Goal: Information Seeking & Learning: Learn about a topic

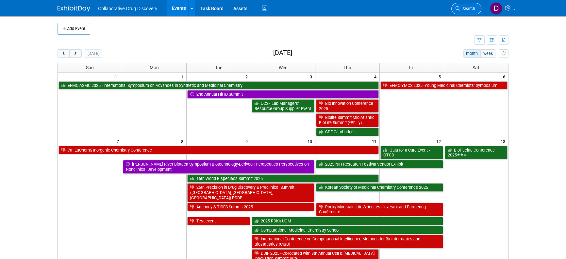
click at [477, 12] on link "Search" at bounding box center [467, 8] width 30 height 11
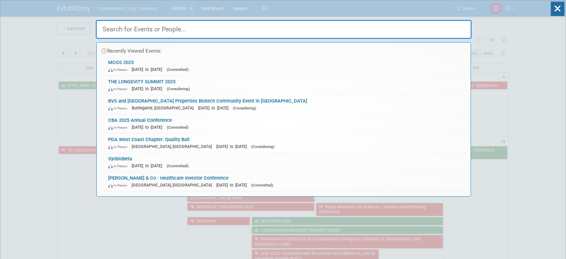
click at [200, 34] on input "text" at bounding box center [284, 29] width 376 height 19
paste input "ACSMEDI-EFMC MedChem Frontiers 2025"
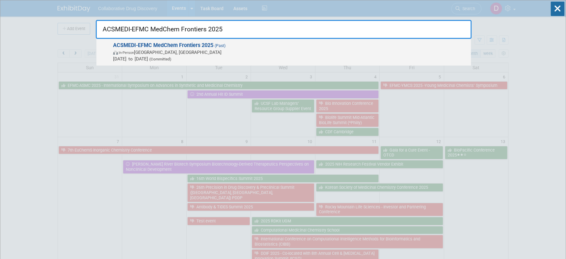
type input "ACSMEDI-EFMC MedChem Frontiers 2025"
click at [155, 50] on span "In-Person Chicago, IL" at bounding box center [290, 52] width 355 height 7
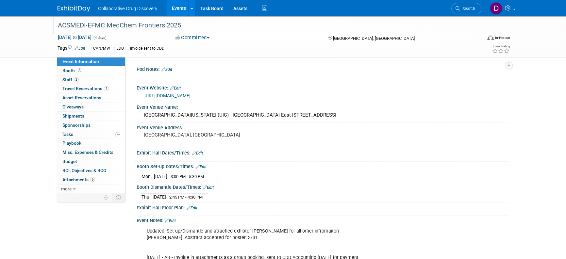
click at [163, 25] on div "ACSMEDI-EFMC MedChem Frontiers 2025" at bounding box center [264, 26] width 416 height 12
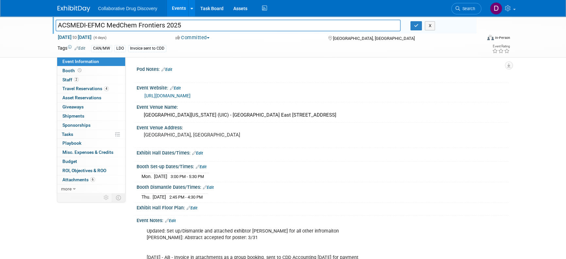
click at [163, 25] on input "ACSMEDI-EFMC MedChem Frontiers 2025" at bounding box center [228, 25] width 345 height 11
click at [80, 178] on span "Attachments 6" at bounding box center [78, 179] width 33 height 5
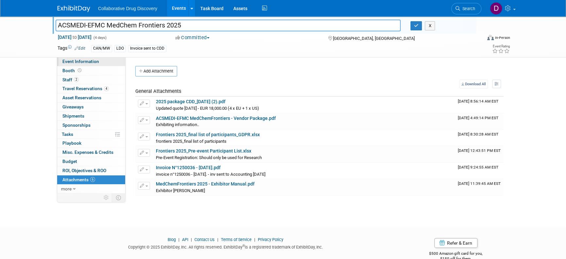
click at [98, 60] on link "Event Information" at bounding box center [91, 61] width 68 height 9
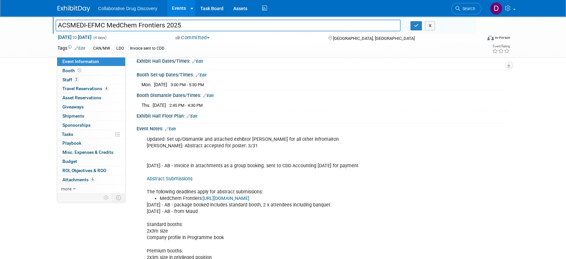
scroll to position [96, 0]
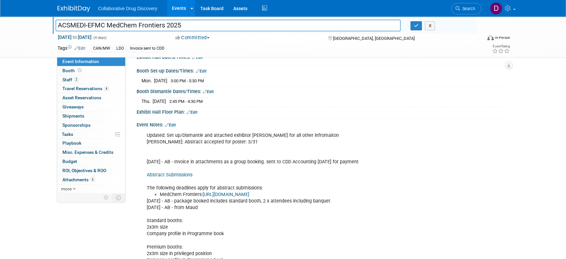
click at [171, 139] on div "Updated: Set up/Dismantle and attached exhibtor Manuel for all other infromaito…" at bounding box center [289, 260] width 295 height 263
click at [236, 143] on div "Updated: Set up/Dismantle and attached exhibtor Manuel for all other infromaito…" at bounding box center [289, 260] width 295 height 263
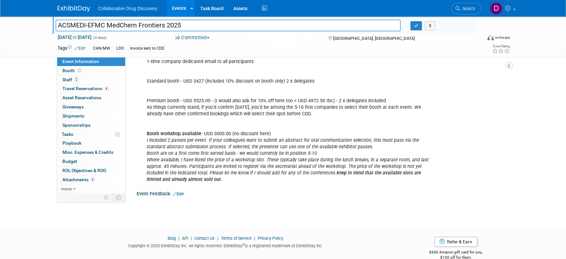
scroll to position [312, 0]
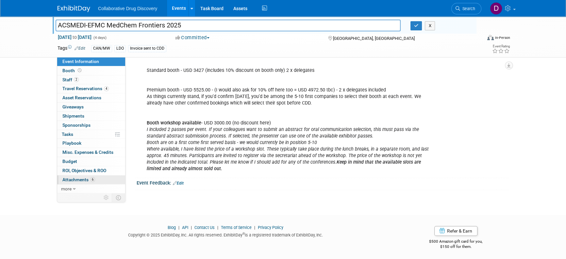
click at [101, 180] on link "6 Attachments 6" at bounding box center [91, 180] width 68 height 9
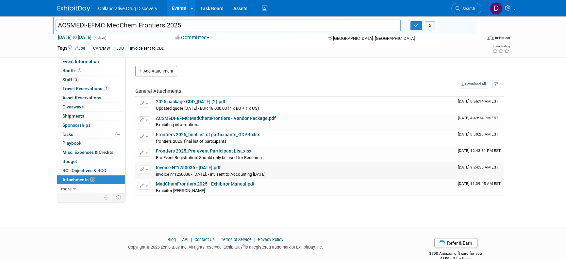
click at [187, 167] on link "Invoice N°1250036 - 31-01-2025.pdf" at bounding box center [188, 167] width 65 height 5
click at [475, 11] on link "Search" at bounding box center [467, 8] width 30 height 11
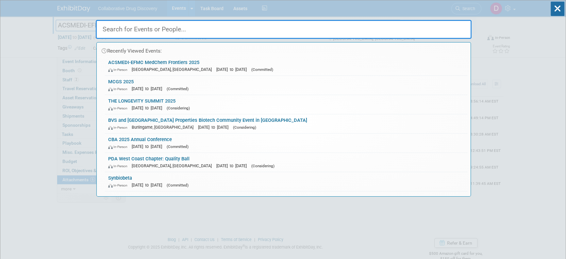
paste input "BioNJ - Bio Partnering Event"
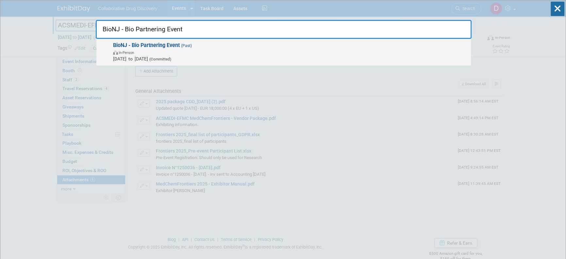
type input "BioNJ - Bio Partnering Event"
click at [162, 51] on span "In-Person" at bounding box center [290, 52] width 355 height 7
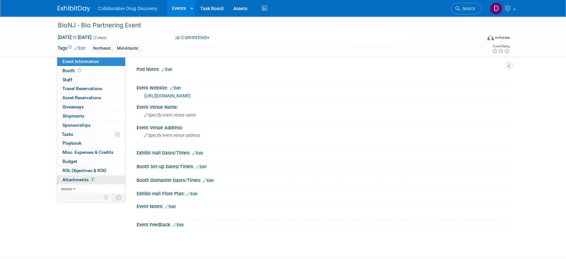
click at [97, 181] on link "2 Attachments 2" at bounding box center [91, 180] width 68 height 9
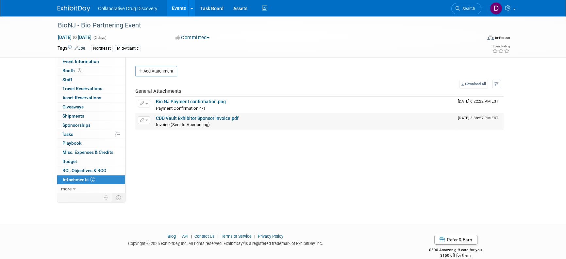
click at [203, 118] on link "CDD Vault Exhibitor Sponsor invoice.pdf" at bounding box center [197, 118] width 83 height 5
click at [467, 9] on span "Search" at bounding box center [467, 8] width 15 height 5
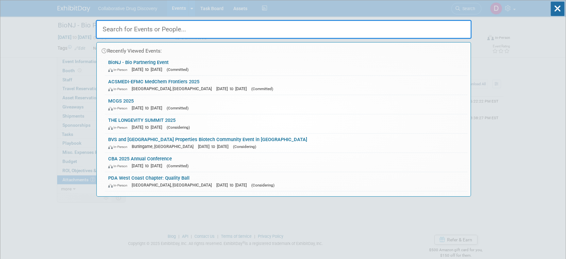
paste input "DDP (Bakar BioLabs)"
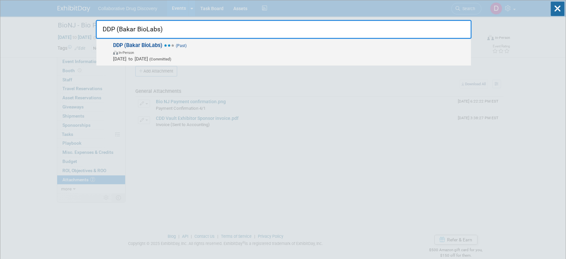
type input "DDP (Bakar BioLabs)"
click at [265, 52] on span "In-Person" at bounding box center [290, 52] width 355 height 7
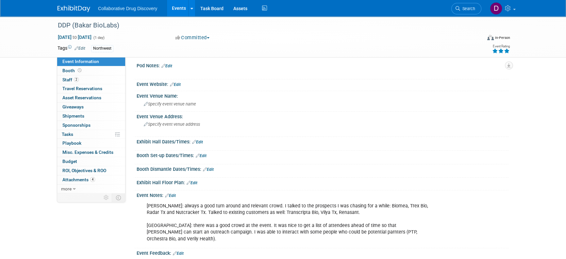
scroll to position [68, 0]
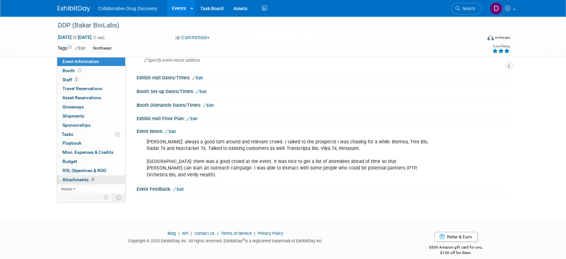
click at [101, 183] on link "4 Attachments 4" at bounding box center [91, 180] width 68 height 9
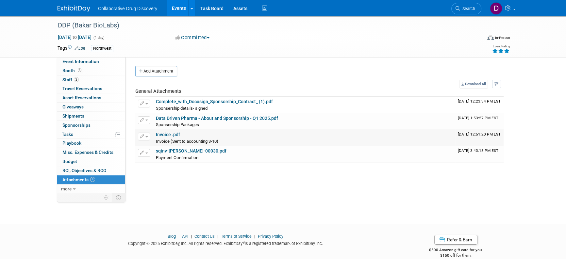
click at [167, 133] on link "Invoice .pdf" at bounding box center [168, 134] width 24 height 5
click at [483, 4] on ul "Search" at bounding box center [469, 8] width 35 height 16
click at [472, 8] on span "Search" at bounding box center [467, 8] width 15 height 5
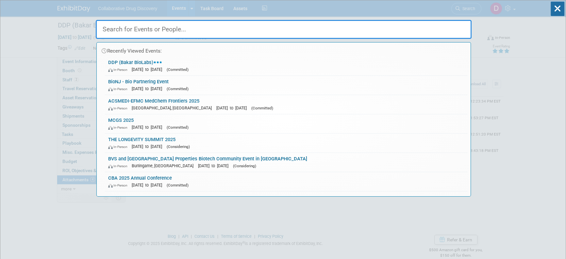
paste input "LRIG- NY"
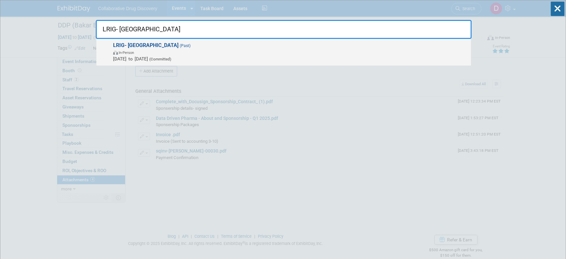
type input "LRIG- NY"
click at [218, 47] on span "LRIG- NY (Past) In-Person May 15, 2025 to May 15, 2025 (Committed)" at bounding box center [289, 52] width 357 height 20
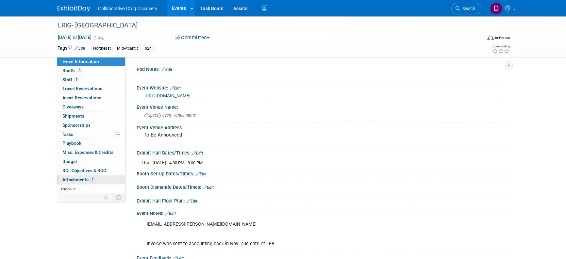
click at [97, 179] on link "1 Attachments 1" at bounding box center [91, 180] width 68 height 9
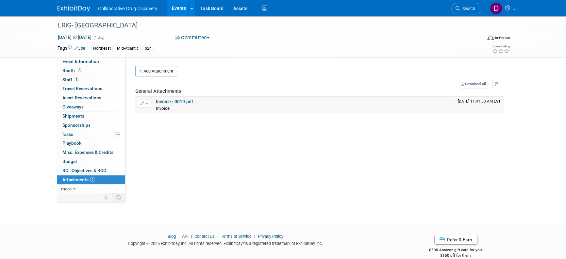
click at [186, 102] on link "Invoice - 0019.pdf" at bounding box center [174, 101] width 37 height 5
click at [476, 4] on link "Search" at bounding box center [467, 8] width 30 height 11
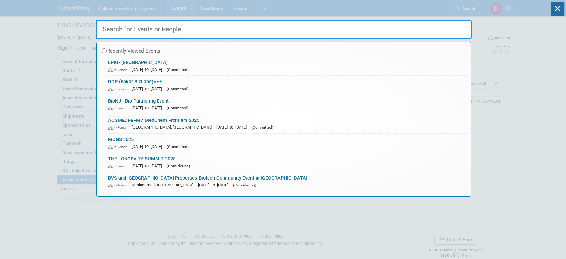
paste input "TIDES: Oligonucleotides & Peptides Tx"
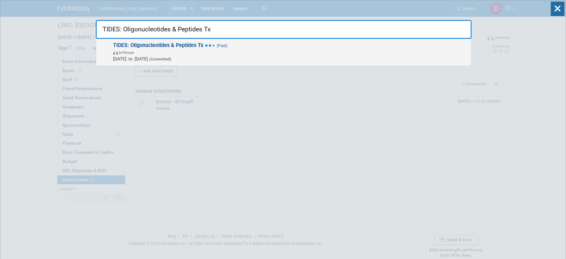
type input "TIDES: Oligonucleotides & Peptides Tx"
click at [226, 53] on span "In-Person" at bounding box center [290, 52] width 355 height 7
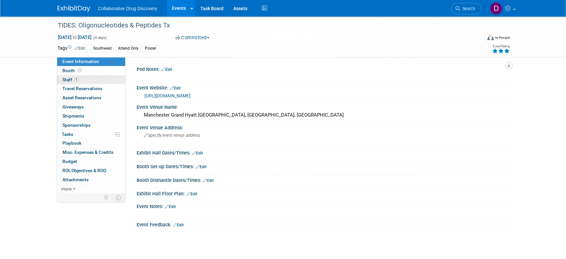
click at [96, 81] on link "1 Staff 1" at bounding box center [91, 80] width 68 height 9
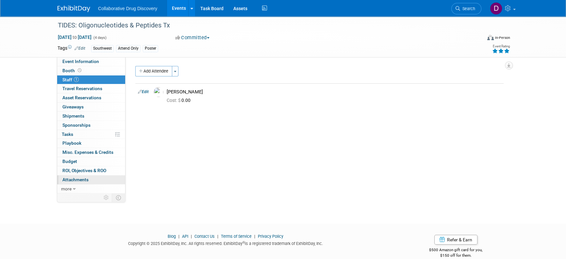
click at [89, 180] on link "0 Attachments 0" at bounding box center [91, 180] width 68 height 9
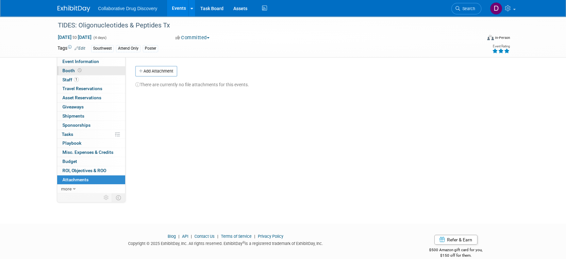
click at [83, 71] on link "Booth" at bounding box center [91, 70] width 68 height 9
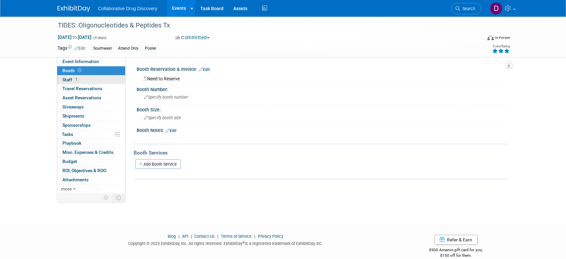
click at [76, 78] on span "1" at bounding box center [76, 79] width 5 height 5
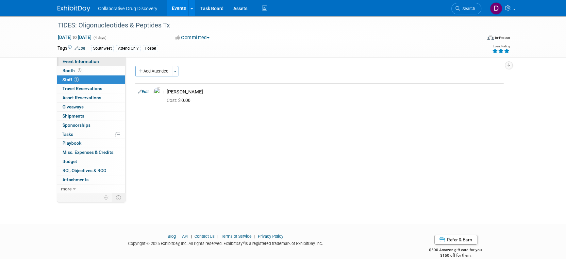
click at [80, 65] on link "Event Information" at bounding box center [91, 61] width 68 height 9
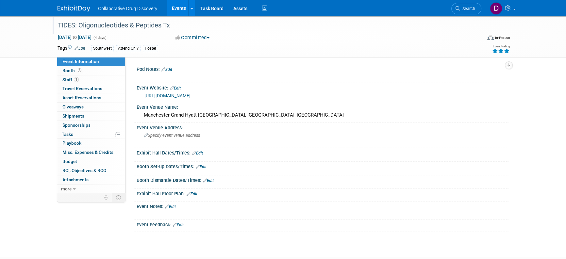
click at [112, 28] on div "TIDES: Oligonucleotides & Peptides Tx" at bounding box center [264, 26] width 416 height 12
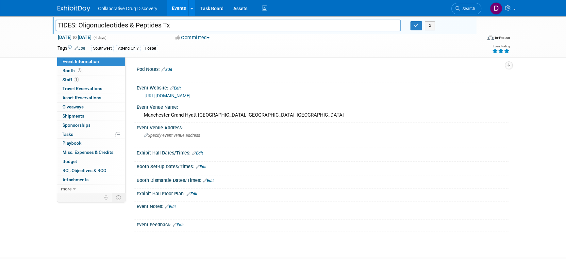
click at [112, 28] on input "TIDES: Oligonucleotides & Peptides Tx" at bounding box center [228, 25] width 345 height 11
click at [88, 180] on span "Attachments 0" at bounding box center [75, 179] width 26 height 5
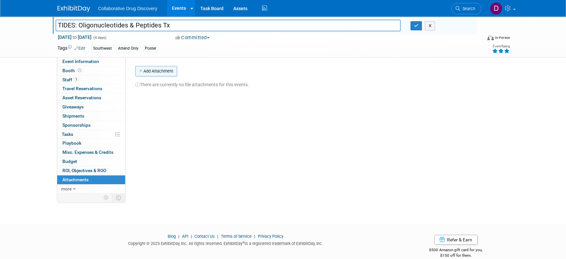
click at [160, 73] on button "Add Attachment" at bounding box center [156, 71] width 42 height 10
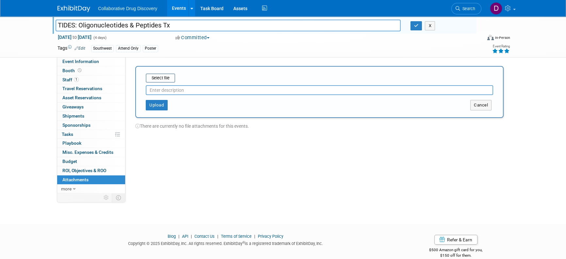
click at [175, 77] on div "Select file" at bounding box center [320, 78] width 348 height 9
click at [165, 77] on input "file" at bounding box center [136, 78] width 78 height 8
type input "invoice"
click at [151, 95] on div "Upload Cancel" at bounding box center [319, 100] width 357 height 15
click at [162, 108] on div "Select file invoice (6).pdf invoice This is an invoice Upload Cancel" at bounding box center [319, 90] width 369 height 49
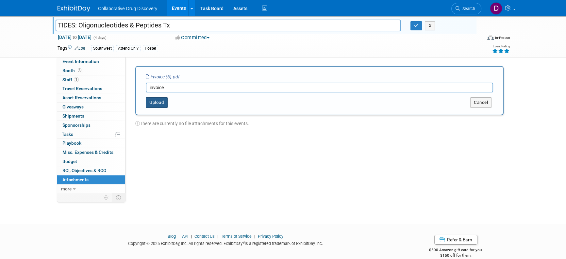
click at [154, 104] on button "Upload" at bounding box center [157, 102] width 22 height 10
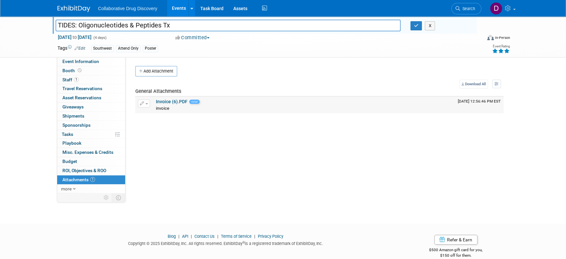
click at [165, 102] on link "Invoice (6).PDF" at bounding box center [172, 101] width 32 height 5
click at [464, 9] on span "Search" at bounding box center [467, 8] width 15 height 5
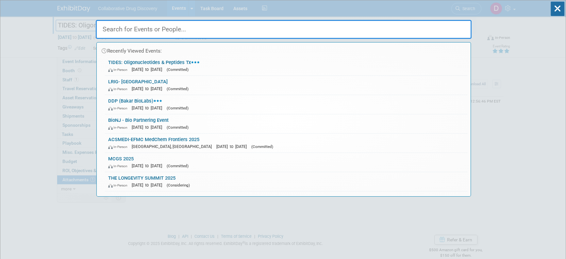
paste input "BVS Event in New York"
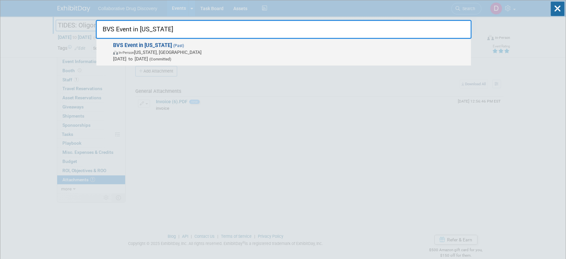
type input "BVS Event in New York"
click at [175, 49] on span "In-Person New York, NY" at bounding box center [290, 52] width 355 height 7
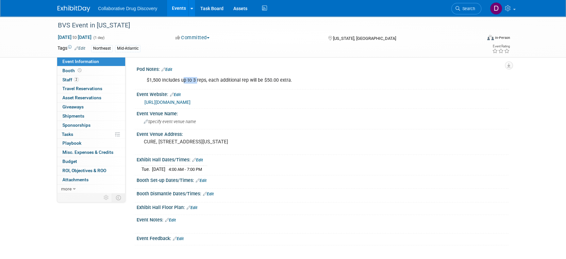
drag, startPoint x: 184, startPoint y: 81, endPoint x: 197, endPoint y: 81, distance: 12.4
click at [196, 81] on div "$1,500 Includes up to 3 reps, each additional rep will be $50.00 extra." at bounding box center [289, 80] width 295 height 13
click at [198, 81] on div "$1,500 Includes up to 3 reps, each additional rep will be $50.00 extra." at bounding box center [289, 80] width 295 height 13
click at [469, 8] on span "Search" at bounding box center [467, 8] width 15 height 5
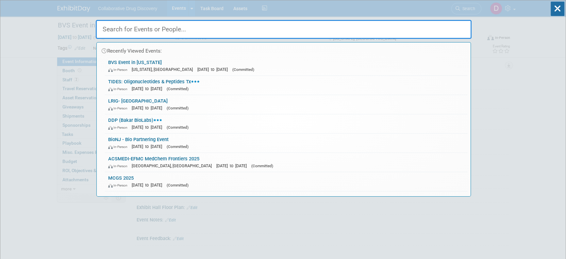
paste input "7th annual UC-wide Drug Discovery Consortium symposium at [GEOGRAPHIC_DATA]."
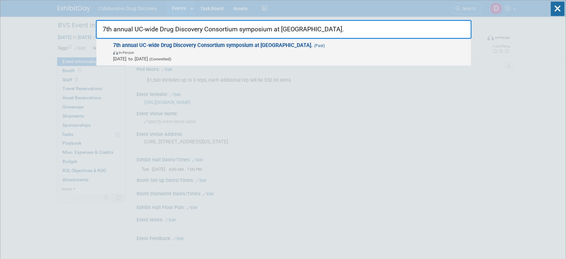
type input "7th annual UC-wide Drug Discovery Consortium symposium at [GEOGRAPHIC_DATA]."
click at [168, 60] on span "[DATE] to [DATE] (Committed)" at bounding box center [290, 59] width 355 height 7
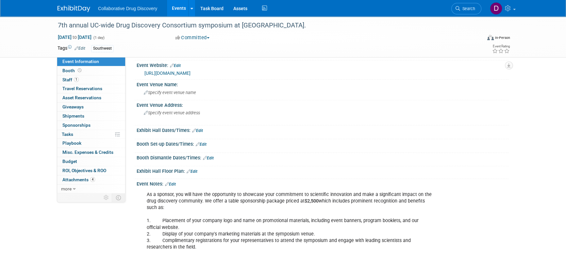
scroll to position [38, 0]
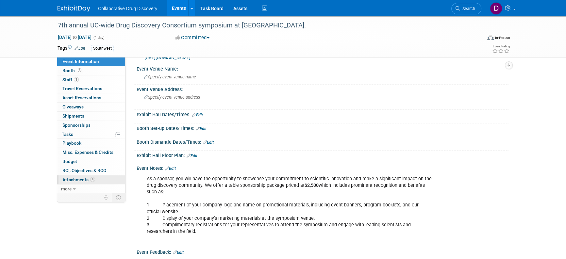
click at [84, 178] on span "Attachments 4" at bounding box center [78, 179] width 33 height 5
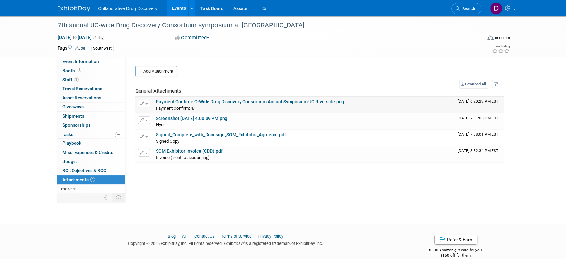
click at [203, 104] on link "Payment Confirm- C-Wide Drug Discovery Consortium Annual Symposium UC Riverside…" at bounding box center [250, 101] width 188 height 5
click at [471, 9] on span "Search" at bounding box center [467, 8] width 15 height 5
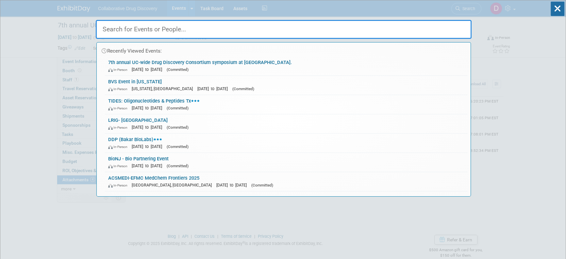
paste input "SpinUp’s invitation-only anniversary event and startup showcase"
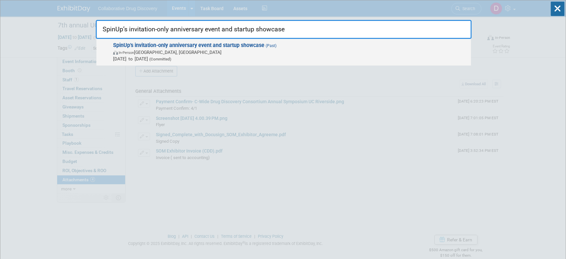
type input "SpinUp’s invitation-only anniversary event and startup showcase"
click at [228, 57] on span "May 22, 2025 to May 22, 2025 (Committed)" at bounding box center [290, 59] width 355 height 7
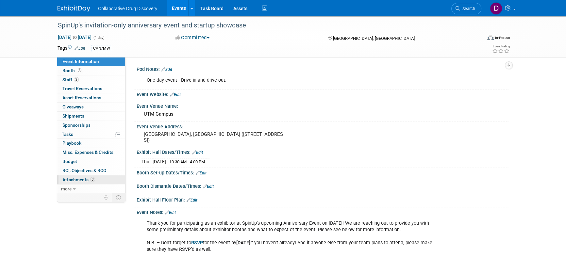
click at [89, 176] on link "3 Attachments 3" at bounding box center [91, 180] width 68 height 9
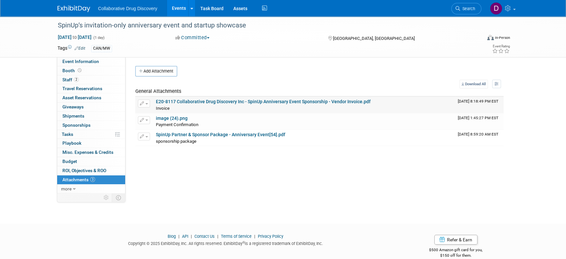
click at [191, 104] on link "E20-8117 Collaborative Drug Discovery Inc - SpinUp Anniversary Event Sponsorshi…" at bounding box center [263, 101] width 215 height 5
click at [458, 6] on icon at bounding box center [458, 8] width 5 height 5
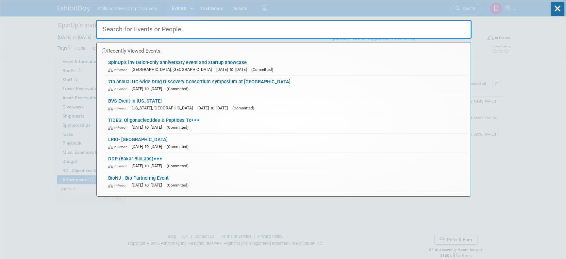
paste input "[GEOGRAPHIC_DATA] - Frontiers in Physiology 2025"
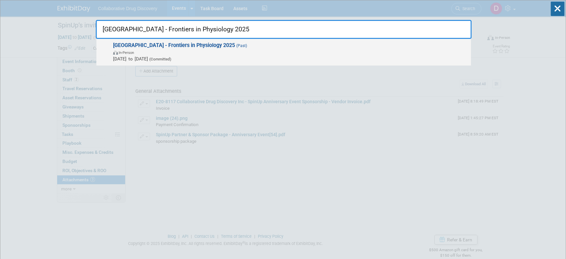
type input "[GEOGRAPHIC_DATA] - Frontiers in Physiology 2025"
click at [197, 54] on span "In-Person" at bounding box center [290, 52] width 355 height 7
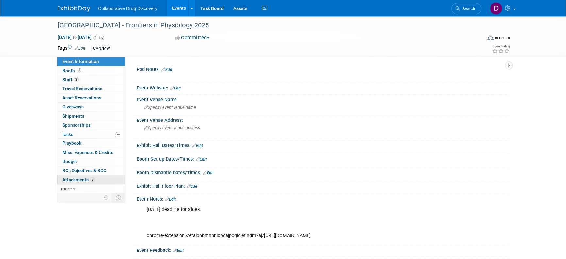
click at [90, 179] on span "3" at bounding box center [92, 179] width 5 height 5
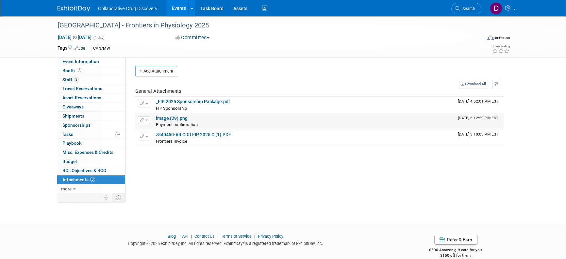
click at [171, 119] on link "image (29).png" at bounding box center [172, 118] width 32 height 5
click at [194, 136] on link "z840450-AR CDD FIP 2025 C (1).PDF" at bounding box center [193, 134] width 75 height 5
click at [462, 6] on span "Search" at bounding box center [467, 8] width 15 height 5
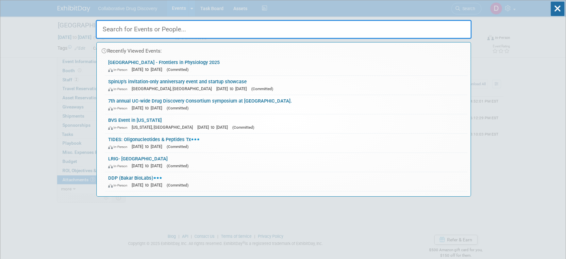
paste input "Chicago BioLife Summit 2025"
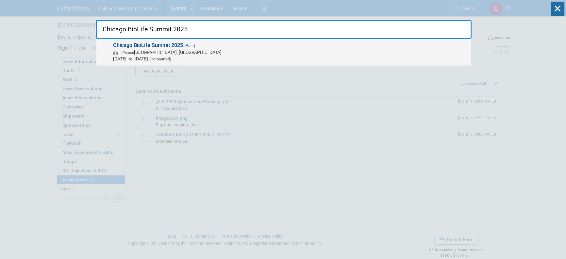
type input "Chicago BioLife Summit 2025"
click at [303, 45] on span "Chicago BioLife Summit 2025 (Past) In-Person Chicago, IL May 28, 2025 to May 28…" at bounding box center [289, 52] width 357 height 20
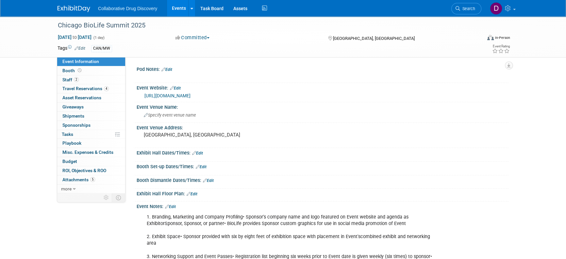
scroll to position [121, 0]
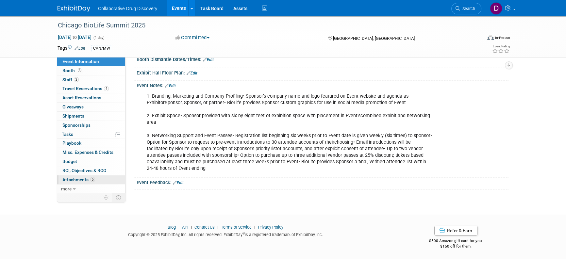
click at [101, 180] on link "5 Attachments 5" at bounding box center [91, 180] width 68 height 9
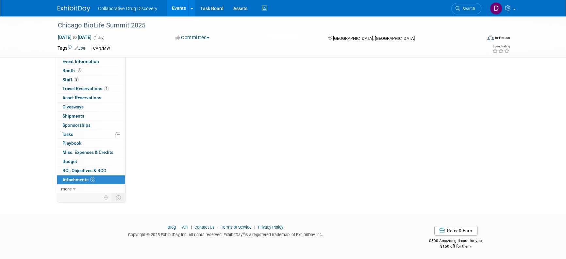
scroll to position [0, 0]
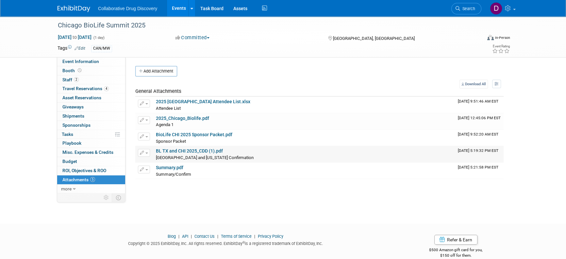
click at [208, 150] on link "BL TX and CHI 2025_CDD (1).pdf" at bounding box center [189, 150] width 67 height 5
click at [454, 8] on link "Search" at bounding box center [467, 8] width 30 height 11
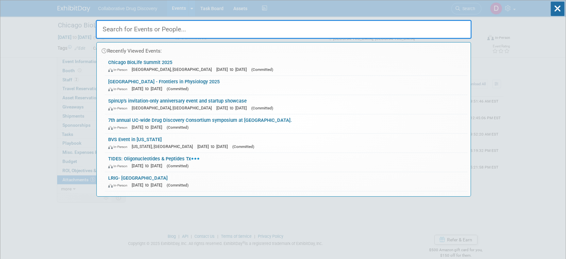
paste input "SickKids - Discovery Expo"
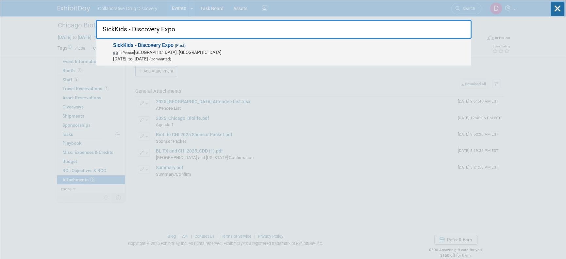
type input "SickKids - Discovery Expo"
click at [244, 54] on span "In-Person Toronto, Canada" at bounding box center [290, 52] width 355 height 7
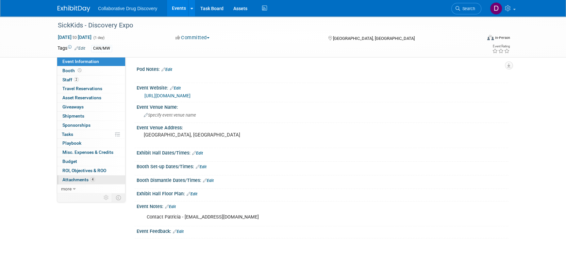
click at [93, 179] on span "4" at bounding box center [92, 179] width 5 height 5
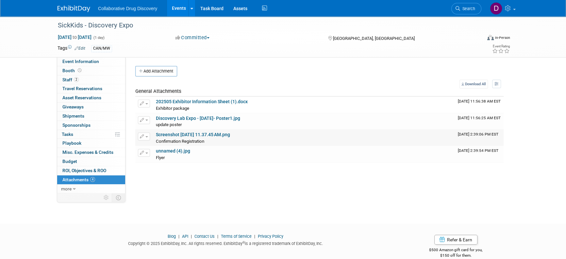
click at [185, 133] on link "Screenshot 2025-03-17 at 11.37.45 AM.png" at bounding box center [193, 134] width 74 height 5
click at [167, 103] on link "202505 Exhibitor Information Sheet (1).docx" at bounding box center [202, 101] width 92 height 5
click at [172, 150] on link "unnamed (4).jpg" at bounding box center [173, 150] width 34 height 5
click at [76, 26] on div "SickKids - Discovery Expo" at bounding box center [264, 26] width 416 height 12
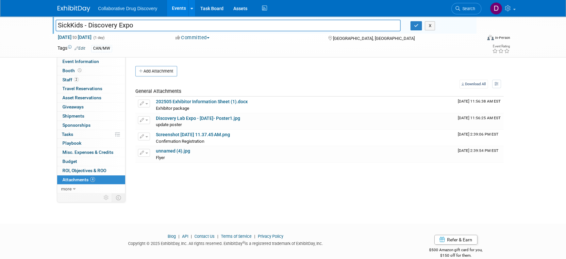
click at [76, 26] on input "SickKids - Discovery Expo" at bounding box center [228, 25] width 345 height 11
click at [470, 8] on span "Search" at bounding box center [467, 8] width 15 height 5
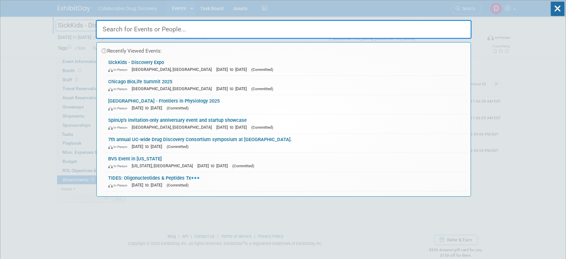
paste input "MBC BioLabs: Founders at Work: TwoStep Therapeutics"
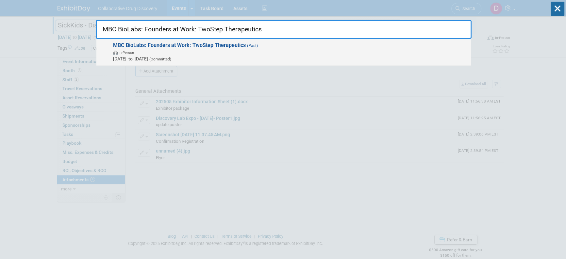
type input "MBC BioLabs: Founders at Work: TwoStep Therapeutics"
click at [207, 47] on strong "MBC BioLabs: Founders at Work: TwoStep Therapeutics" at bounding box center [179, 45] width 133 height 6
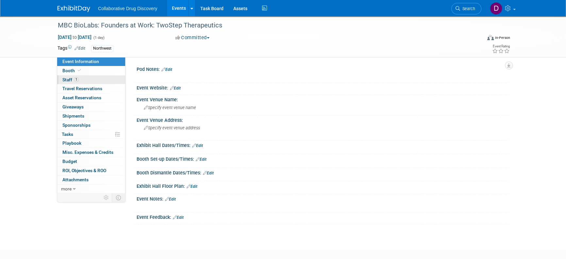
click at [102, 83] on link "1 Staff 1" at bounding box center [91, 80] width 68 height 9
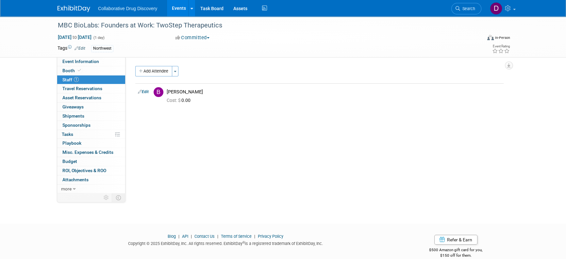
click at [103, 81] on link "1 Staff 1" at bounding box center [91, 80] width 68 height 9
click at [104, 59] on link "Event Information" at bounding box center [91, 61] width 68 height 9
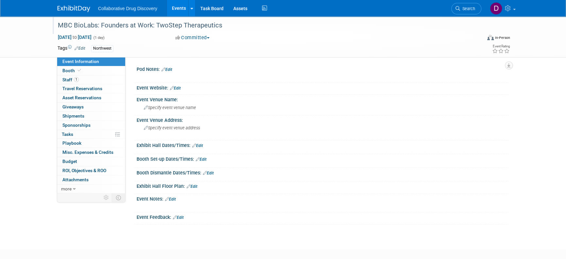
click at [148, 26] on div "MBC BioLabs: Founders at Work: TwoStep Therapeutics" at bounding box center [264, 26] width 416 height 12
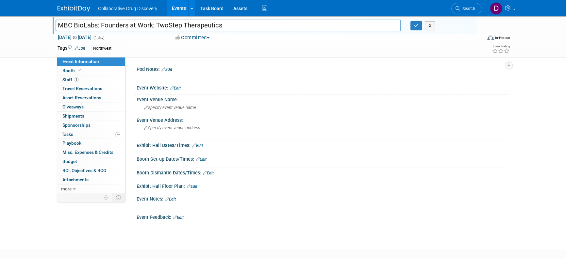
click at [148, 26] on input "MBC BioLabs: Founders at Work: TwoStep Therapeutics" at bounding box center [228, 25] width 345 height 11
click at [463, 5] on link "Search" at bounding box center [467, 8] width 30 height 11
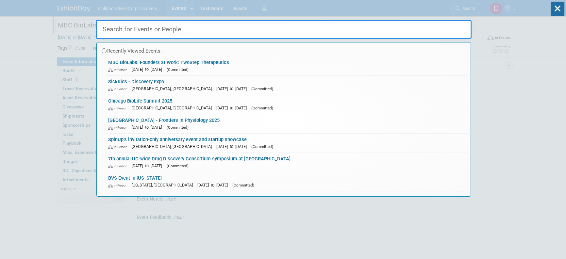
paste input "Grand Rounds Conference - [GEOGRAPHIC_DATA]"
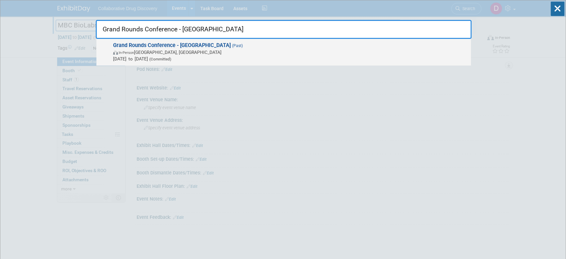
type input "Grand Rounds Conference - [GEOGRAPHIC_DATA]"
click at [203, 59] on span "Jun 4, 2025 to Jun 6, 2025 (Committed)" at bounding box center [290, 59] width 355 height 7
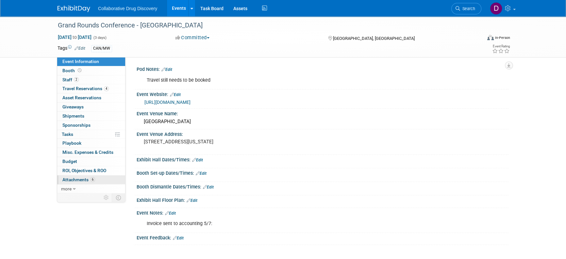
click at [87, 180] on span "Attachments 6" at bounding box center [78, 179] width 33 height 5
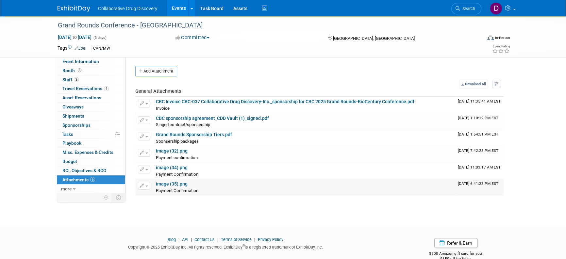
click at [175, 185] on link "image (35).png" at bounding box center [172, 183] width 32 height 5
click at [182, 168] on link "image (34).png" at bounding box center [172, 167] width 32 height 5
click at [472, 7] on span "Search" at bounding box center [467, 8] width 15 height 5
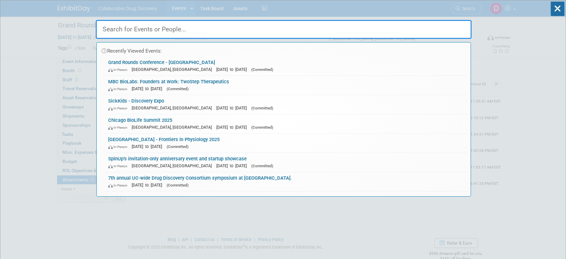
paste input "Sanofi Global Analytical Symposium 2025"
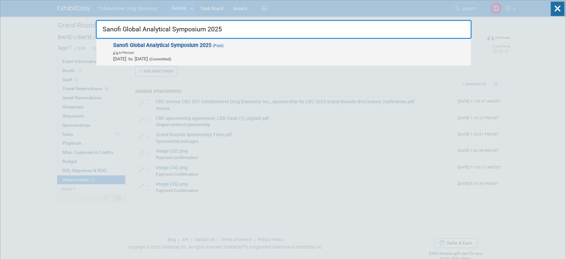
type input "Sanofi Global Analytical Symposium 2025"
click at [183, 49] on span "In-Person" at bounding box center [290, 52] width 355 height 7
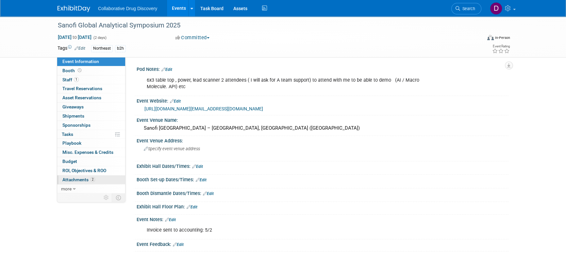
click at [93, 181] on span "2" at bounding box center [92, 179] width 5 height 5
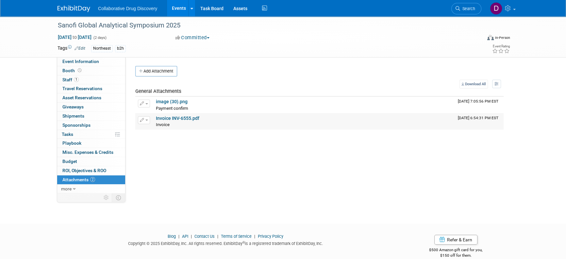
click at [182, 118] on link "Invoice INV-6555.pdf" at bounding box center [177, 118] width 43 height 5
click at [466, 4] on link "Search" at bounding box center [467, 8] width 30 height 11
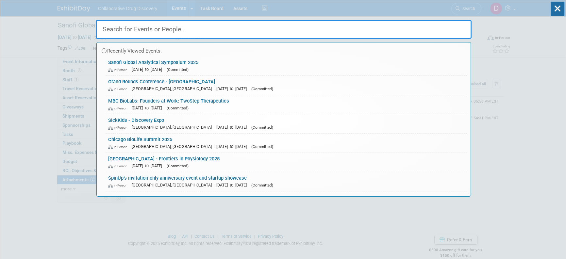
paste input "Mid-Atlantic Graduate Student Symposium (MAGSS)"
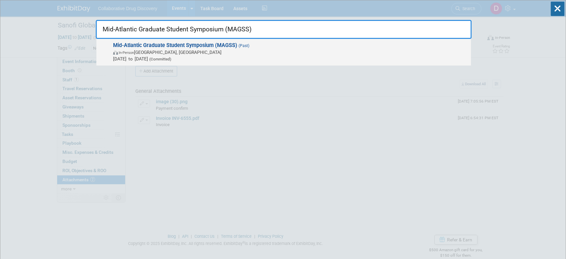
type input "Mid-Atlantic Graduate Student Symposium (MAGSS)"
click at [183, 47] on strong "Mid-Atlantic Graduate Student Symposium (MAGSS)" at bounding box center [175, 45] width 124 height 6
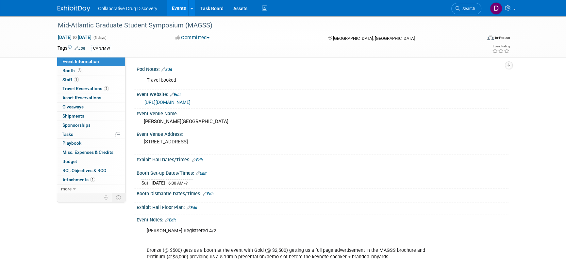
scroll to position [89, 0]
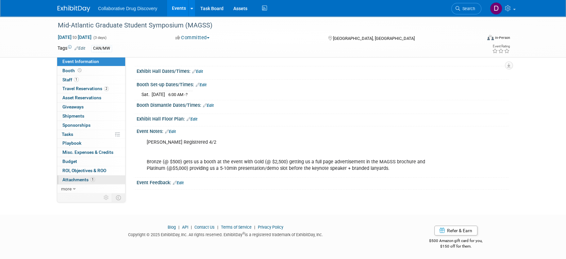
click at [95, 179] on link "1 Attachments 1" at bounding box center [91, 180] width 68 height 9
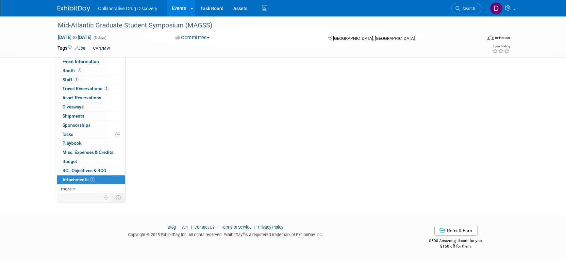
scroll to position [0, 0]
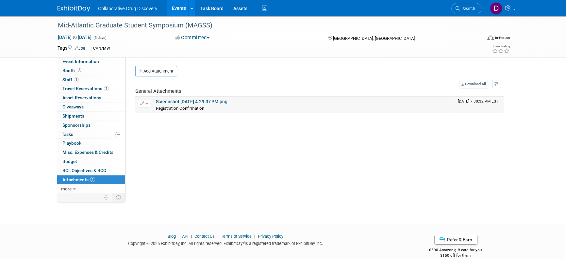
click at [193, 102] on link "Screenshot 2025-04-02 at 4.29.37 PM.png" at bounding box center [192, 101] width 72 height 5
click at [145, 22] on div "Mid-Atlantic Graduate Student Symposium (MAGSS)" at bounding box center [264, 26] width 416 height 12
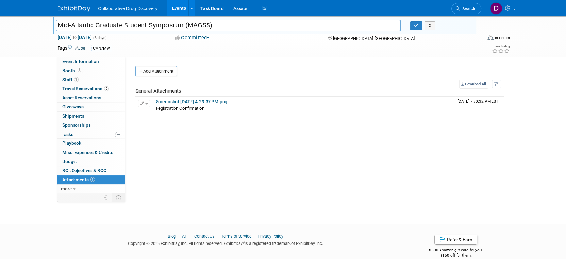
click at [145, 22] on input "Mid-Atlantic Graduate Student Symposium (MAGSS)" at bounding box center [228, 25] width 345 height 11
click at [470, 8] on span "Search" at bounding box center [467, 8] width 15 height 5
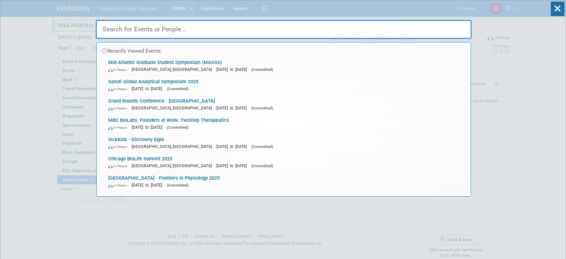
click at [119, 32] on input "text" at bounding box center [284, 29] width 376 height 19
paste input "The Aging Code Summit & Boston Pitch Fest"
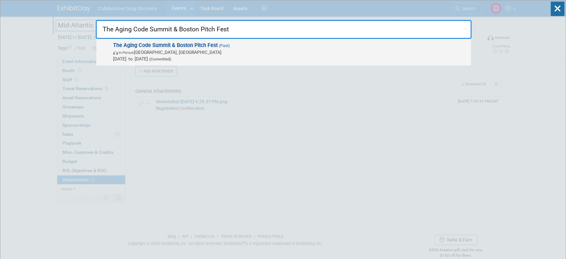
type input "The Aging Code Summit & Boston Pitch Fest"
click at [163, 52] on span "In-Person Cambridge, United Kingdom" at bounding box center [290, 52] width 355 height 7
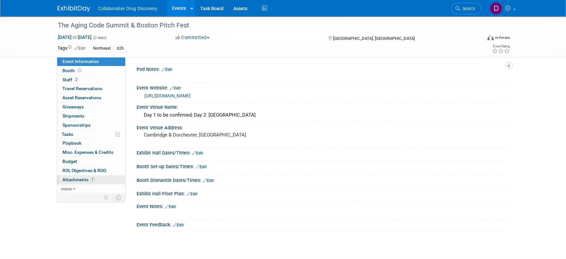
click at [95, 180] on link "1 Attachments 1" at bounding box center [91, 180] width 68 height 9
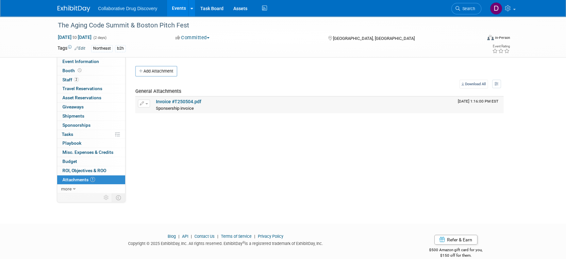
click at [174, 100] on link "Invoice #T250504.pdf" at bounding box center [178, 101] width 45 height 5
click at [76, 189] on link "more" at bounding box center [91, 189] width 68 height 9
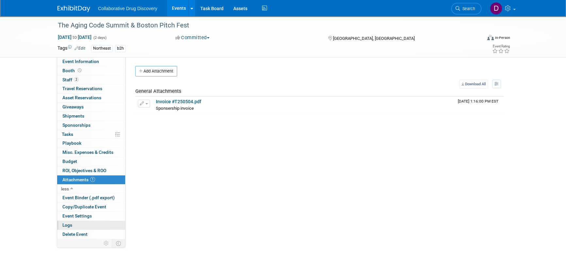
click at [72, 226] on span "Logs" at bounding box center [67, 225] width 10 height 5
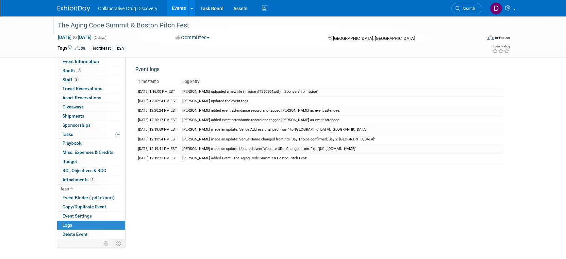
click at [140, 28] on div "The Aging Code Summit & Boston Pitch Fest" at bounding box center [264, 26] width 416 height 12
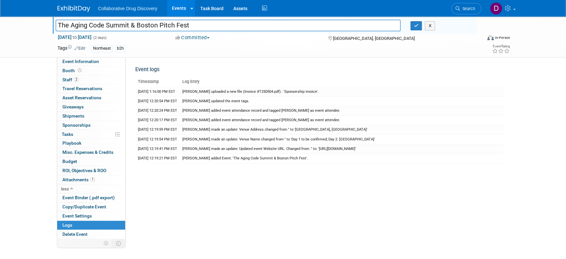
click at [140, 28] on input "The Aging Code Summit & Boston Pitch Fest" at bounding box center [228, 25] width 345 height 11
click at [87, 180] on span "Attachments 1" at bounding box center [78, 179] width 33 height 5
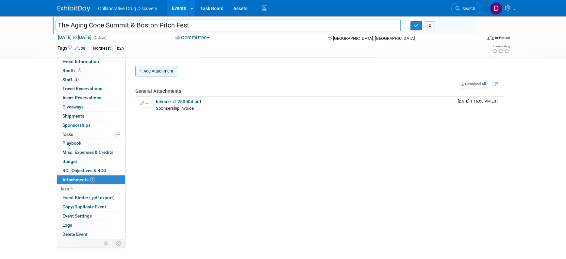
click at [163, 73] on button "Add Attachment" at bounding box center [156, 71] width 42 height 10
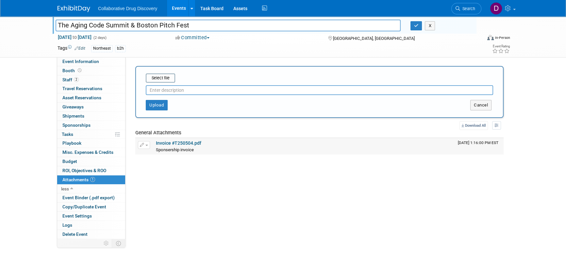
click at [149, 146] on button "button" at bounding box center [144, 145] width 12 height 8
click at [160, 181] on button "Delete Attachment" at bounding box center [167, 178] width 51 height 9
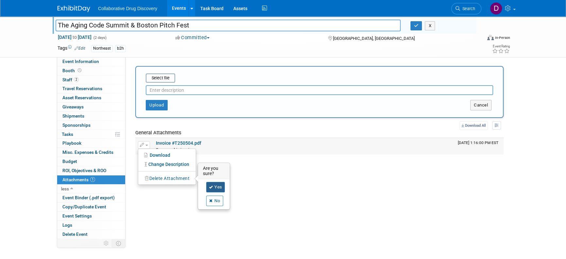
click at [216, 187] on link "Yes" at bounding box center [215, 187] width 19 height 10
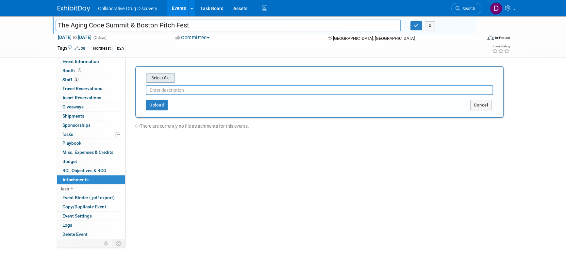
click at [170, 77] on input "file" at bounding box center [136, 78] width 78 height 8
click at [216, 87] on input "text" at bounding box center [320, 88] width 348 height 10
type input "p"
type input "invoice"
click at [162, 101] on button "Upload" at bounding box center [157, 102] width 22 height 10
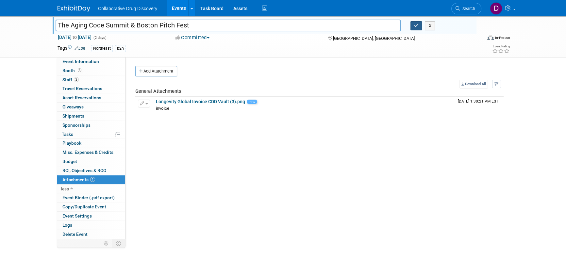
click at [411, 25] on button "button" at bounding box center [417, 25] width 12 height 9
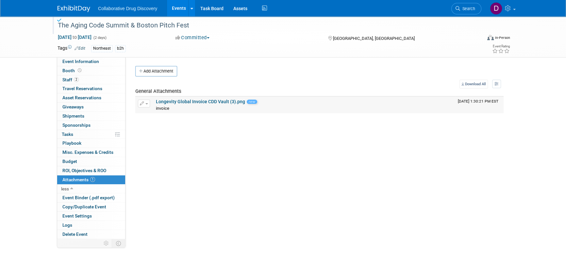
click at [178, 102] on link "Longevity Global Invoice CDD Vault (3).png" at bounding box center [200, 101] width 89 height 5
click at [460, 9] on icon at bounding box center [458, 8] width 5 height 5
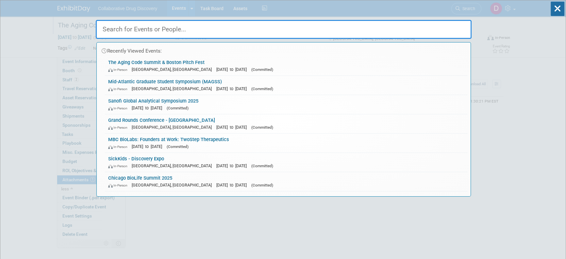
paste input "UHN - Ci2i Launch Symposium"
type input "UHN - Ci2i Launch Symposium"
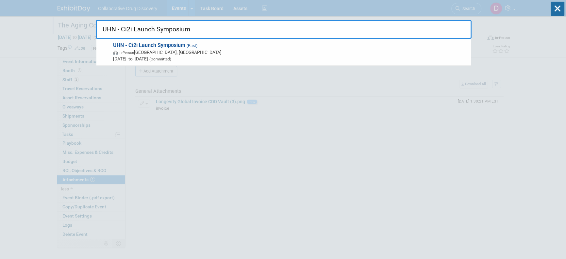
click at [259, 54] on span "In-Person Toronto, Canada" at bounding box center [290, 52] width 355 height 7
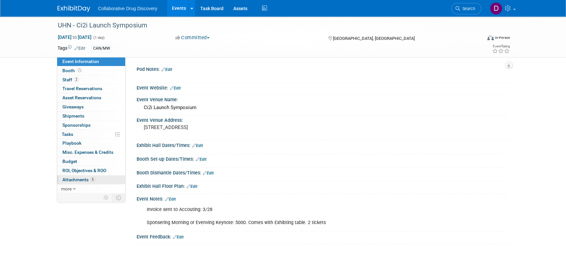
click at [79, 176] on link "5 Attachments 5" at bounding box center [91, 180] width 68 height 9
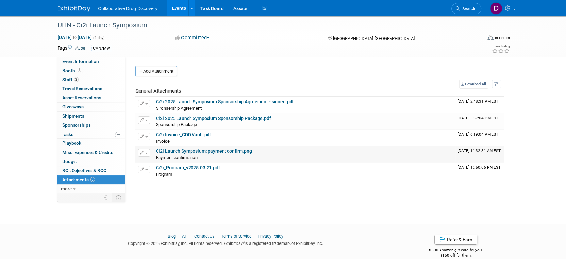
click at [173, 151] on link "Ci2i Launch Symposium: payment confirm.png" at bounding box center [204, 150] width 96 height 5
click at [176, 134] on link "Ci2i Invoice_CDD Vault.pdf" at bounding box center [183, 134] width 55 height 5
click at [459, 9] on icon at bounding box center [458, 8] width 5 height 5
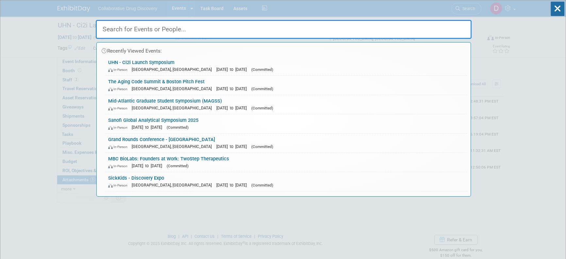
paste input "Bullpen 2025"
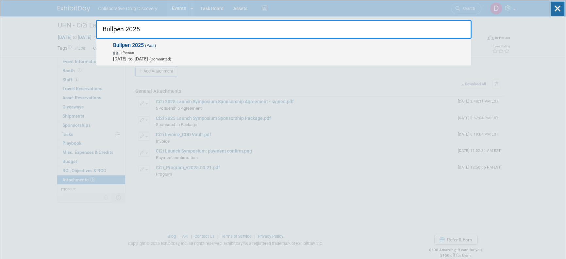
type input "Bullpen 2025"
click at [150, 61] on span "[DATE] to [DATE] (Committed)" at bounding box center [290, 59] width 355 height 7
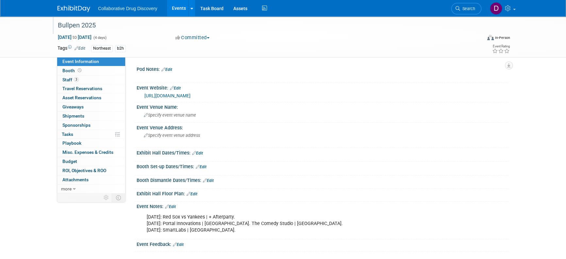
click at [71, 28] on div "Bullpen 2025" at bounding box center [264, 26] width 416 height 12
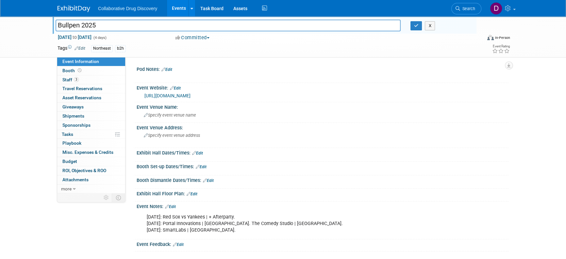
click at [71, 28] on input "Bullpen 2025" at bounding box center [228, 25] width 345 height 11
click at [474, 10] on span "Search" at bounding box center [467, 8] width 15 height 5
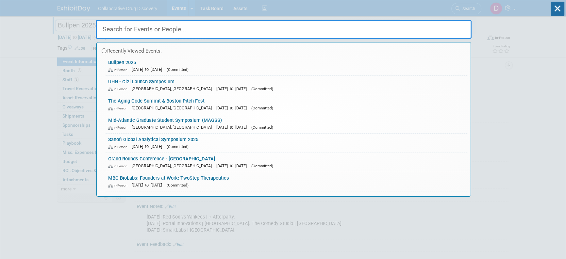
paste input "WIB Pitch Event"
type input "WIB Pitch Event"
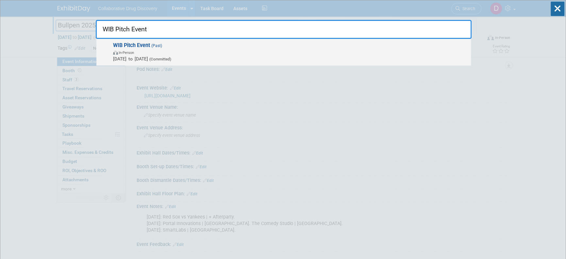
click at [185, 53] on span "In-Person" at bounding box center [290, 52] width 355 height 7
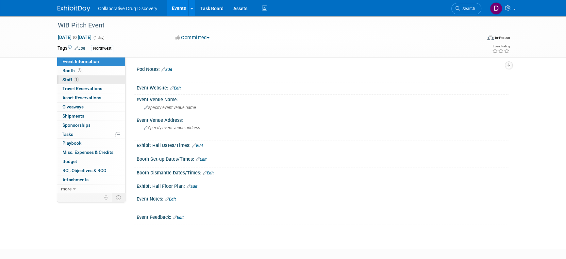
click at [95, 82] on link "1 Staff 1" at bounding box center [91, 80] width 68 height 9
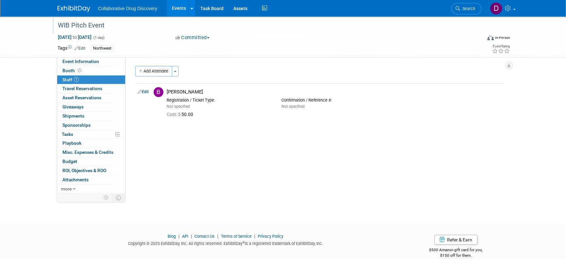
click at [86, 21] on div "WIB Pitch Event" at bounding box center [264, 26] width 416 height 12
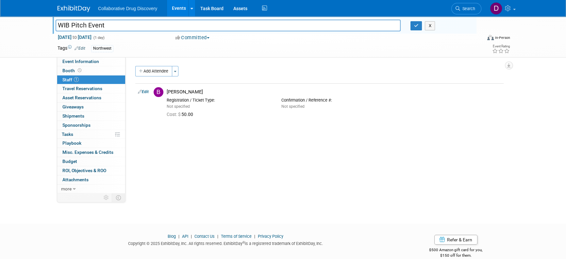
click at [86, 21] on input "WIB Pitch Event" at bounding box center [228, 25] width 345 height 11
click at [472, 12] on link "Search" at bounding box center [467, 8] width 30 height 11
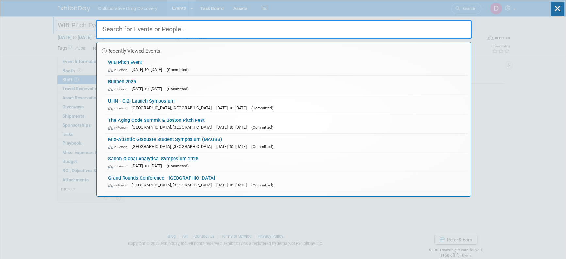
paste input "Carterra Symposium"
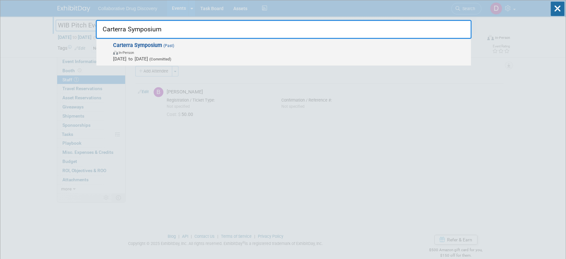
type input "Carterra Symposium"
click at [150, 60] on span "Jun 24, 2025 to Jun 24, 2025 (Committed)" at bounding box center [290, 59] width 355 height 7
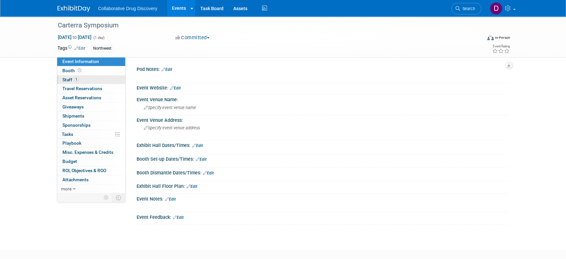
click at [94, 76] on link "1 Staff 1" at bounding box center [91, 80] width 68 height 9
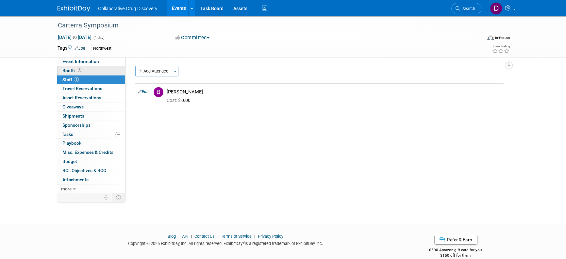
click at [93, 71] on link "Booth" at bounding box center [91, 70] width 68 height 9
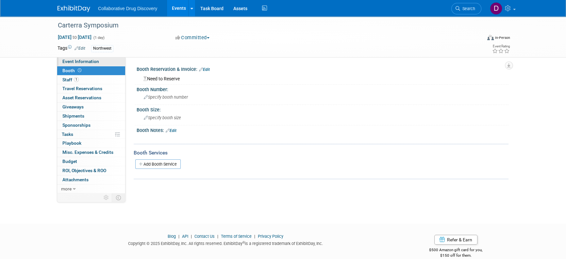
click at [94, 63] on span "Event Information" at bounding box center [80, 61] width 37 height 5
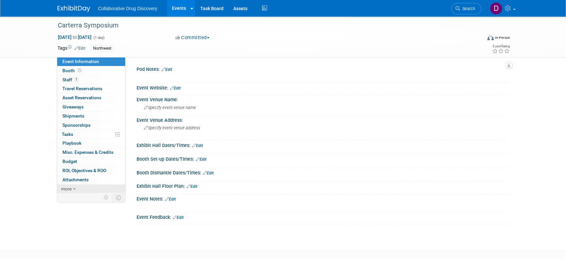
click at [79, 188] on link "more" at bounding box center [91, 189] width 68 height 9
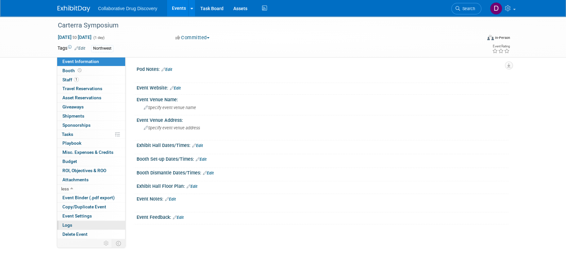
click at [78, 226] on link "Logs" at bounding box center [91, 225] width 68 height 9
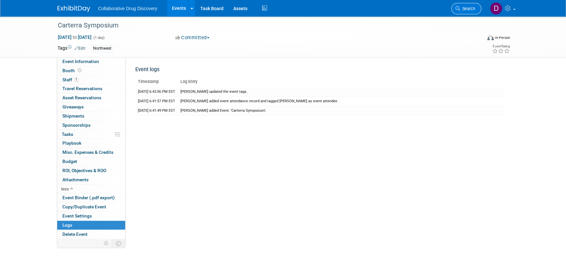
click at [466, 12] on link "Search" at bounding box center [467, 8] width 30 height 11
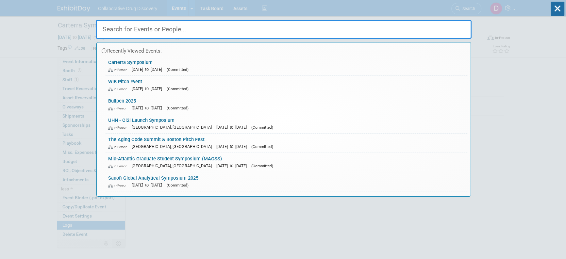
paste input "Data & Drinks CT– Eliminating Data Silos in Biotech"
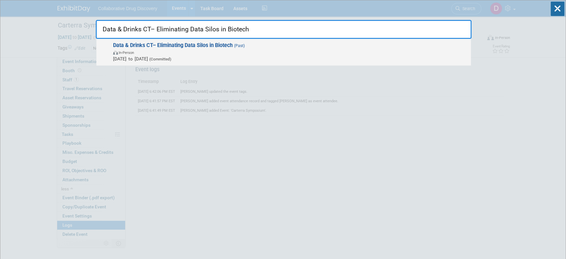
type input "Data & Drinks CT– Eliminating Data Silos in Biotech"
click at [154, 54] on span "In-Person" at bounding box center [290, 52] width 355 height 7
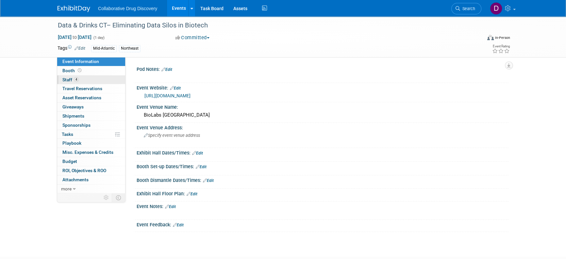
click at [90, 81] on link "4 Staff 4" at bounding box center [91, 80] width 68 height 9
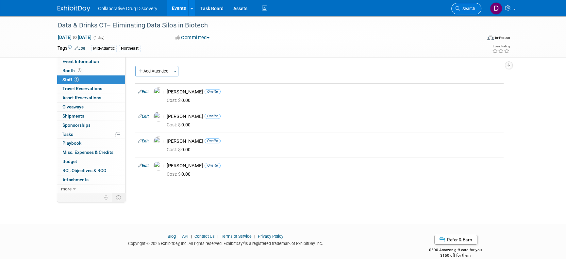
click at [465, 8] on span "Search" at bounding box center [467, 8] width 15 height 5
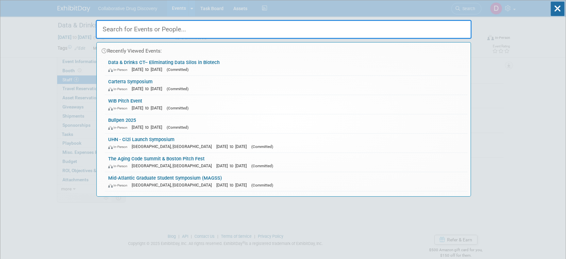
paste input "AI in Drug Discovery Xchange, ([GEOGRAPHIC_DATA])"
type input "AI in Drug Discovery Xchange, ([GEOGRAPHIC_DATA])"
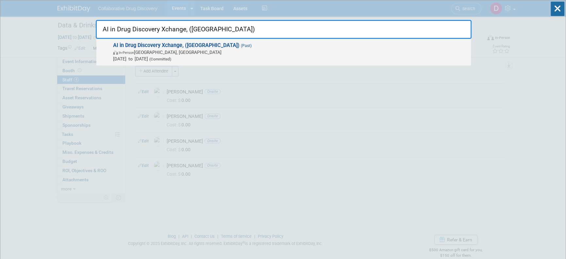
click at [152, 59] on span "Jun 25, 2025 to Jun 25, 2025 (Committed)" at bounding box center [290, 59] width 355 height 7
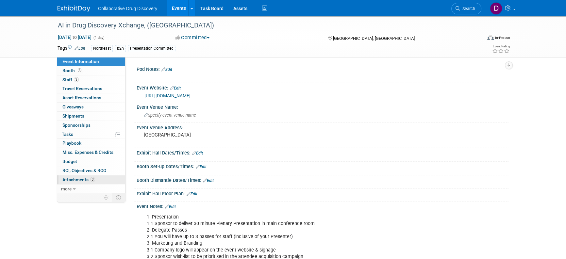
click at [95, 180] on link "3 Attachments 3" at bounding box center [91, 180] width 68 height 9
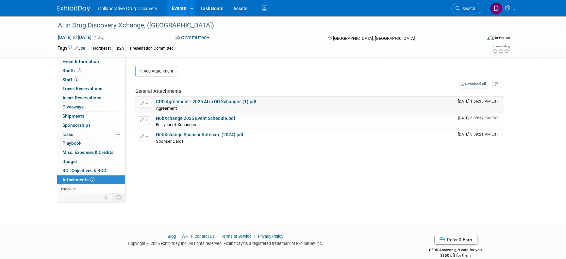
click at [192, 102] on link "CDD Agreement - 2025 AI in DD Xchanges (1).pdf" at bounding box center [206, 101] width 101 height 5
click at [466, 9] on span "Search" at bounding box center [467, 8] width 15 height 5
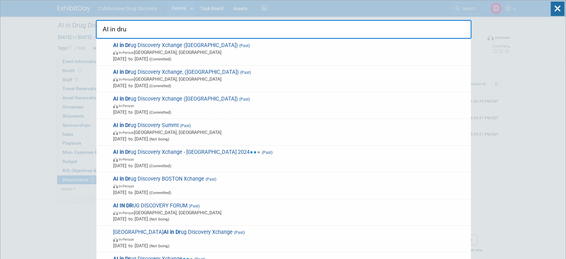
type input "AI in drug"
drag, startPoint x: 187, startPoint y: 105, endPoint x: 188, endPoint y: 97, distance: 7.6
click at [187, 105] on span "In-Person" at bounding box center [290, 105] width 355 height 7
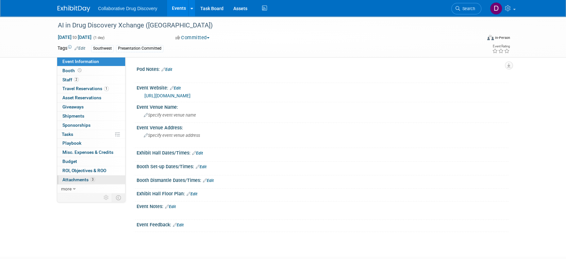
click at [96, 178] on link "3 Attachments 3" at bounding box center [91, 180] width 68 height 9
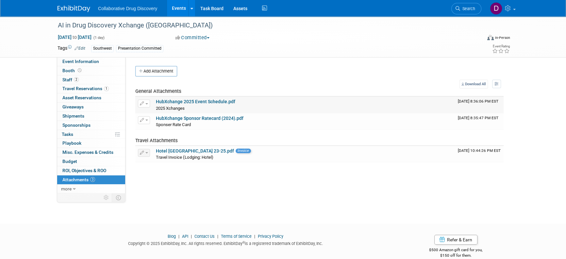
click at [198, 99] on link "HubXchange 2025 Event Schedule.pdf" at bounding box center [195, 101] width 79 height 5
click at [89, 66] on div "Event Information Event Info" at bounding box center [91, 61] width 68 height 9
click at [90, 64] on link "Event Information" at bounding box center [91, 61] width 68 height 9
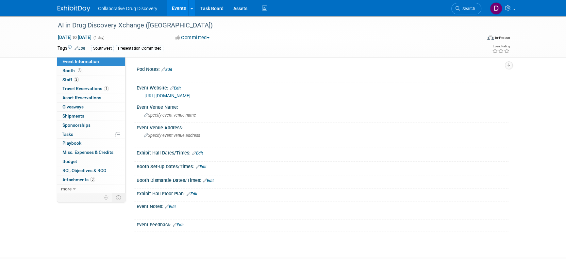
scroll to position [43, 0]
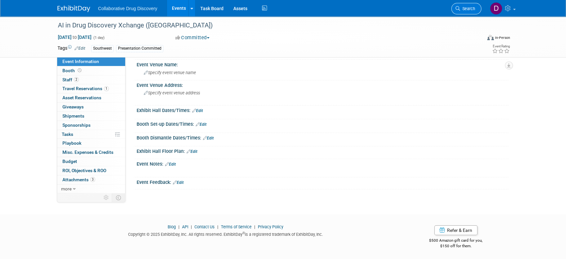
click at [468, 3] on link "Search" at bounding box center [467, 8] width 30 height 11
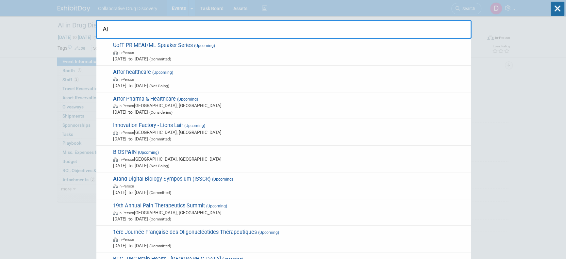
type input "A"
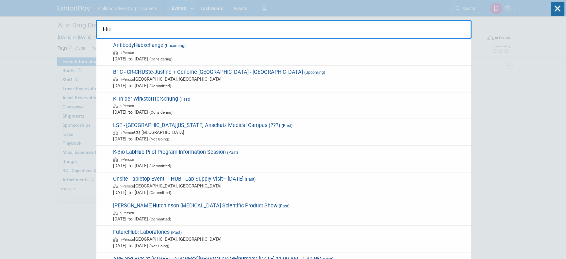
type input "H"
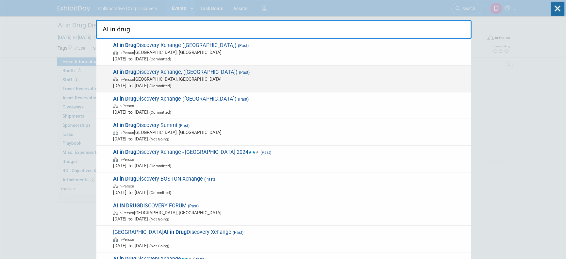
type input "AI in drug"
click at [171, 86] on span "(Committed)" at bounding box center [159, 86] width 23 height 5
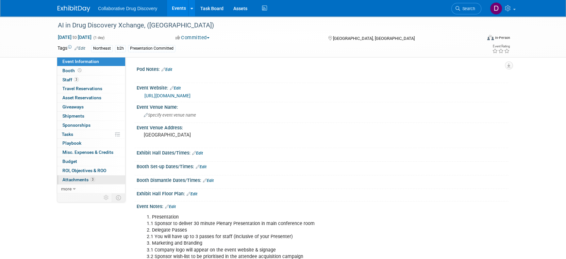
click at [98, 176] on link "3 Attachments 3" at bounding box center [91, 180] width 68 height 9
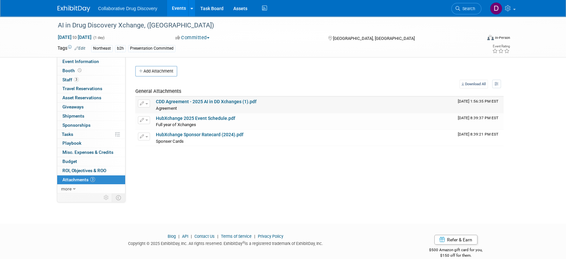
click at [197, 100] on link "CDD Agreement - 2025 AI in DD Xchanges (1).pdf" at bounding box center [206, 101] width 101 height 5
click at [460, 9] on icon at bounding box center [458, 8] width 5 height 5
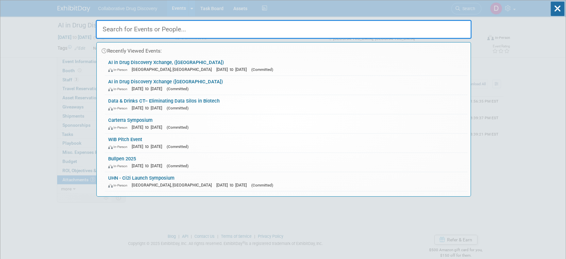
paste input "CDD x OBIO® - Buzzed For Bio"
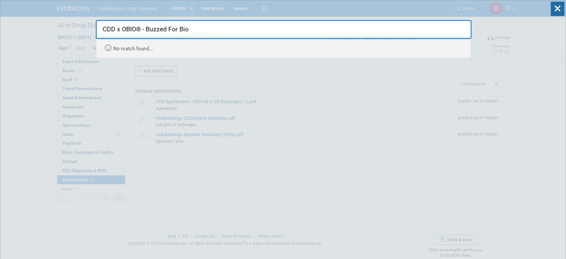
drag, startPoint x: 178, startPoint y: 25, endPoint x: 145, endPoint y: 26, distance: 33.4
click at [145, 26] on input "CDD x OBIO® - Buzzed For Bio" at bounding box center [284, 29] width 376 height 19
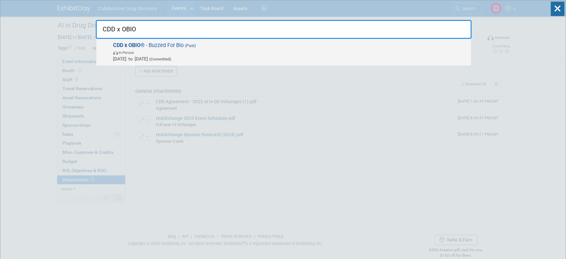
type input "CDD x OBIO"
click at [153, 56] on span "Jul 10, 2025 to Jul 10, 2025 (Committed)" at bounding box center [290, 59] width 355 height 7
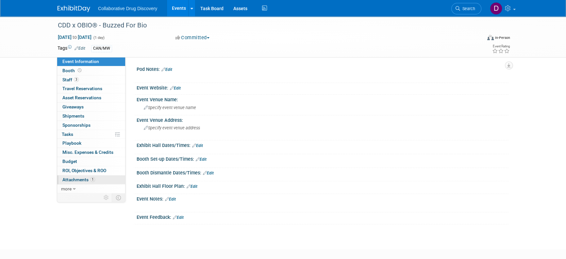
click at [86, 179] on span "Attachments 1" at bounding box center [78, 179] width 33 height 5
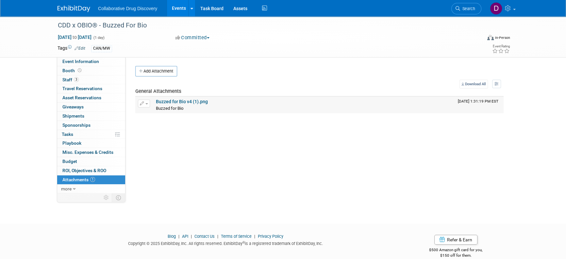
click at [175, 102] on link "Buzzed for Bio v4 (1).png" at bounding box center [182, 101] width 52 height 5
click at [72, 81] on span "Staff 3" at bounding box center [70, 79] width 16 height 5
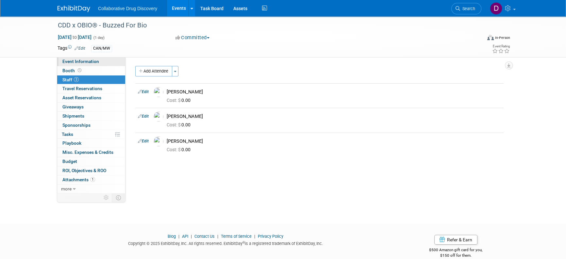
click at [91, 59] on span "Event Information" at bounding box center [80, 61] width 37 height 5
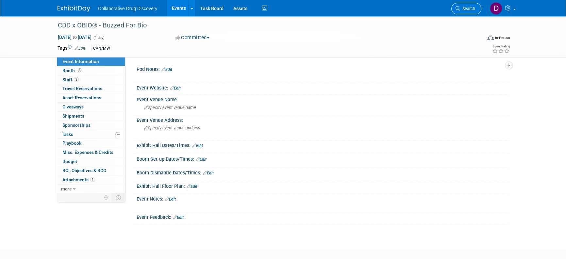
click at [464, 7] on span "Search" at bounding box center [467, 8] width 15 height 5
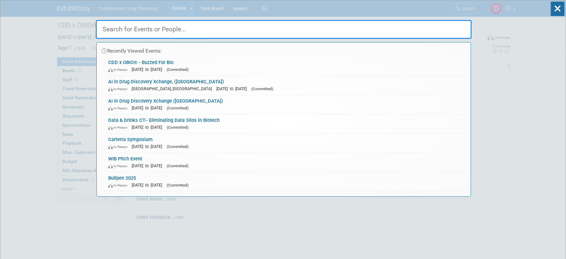
paste input "Data Driven Pharma"
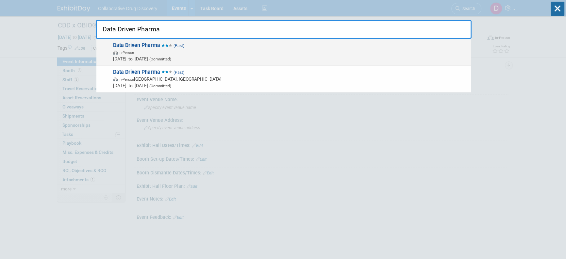
type input "Data Driven Pharma"
click at [198, 53] on span "In-Person" at bounding box center [290, 52] width 355 height 7
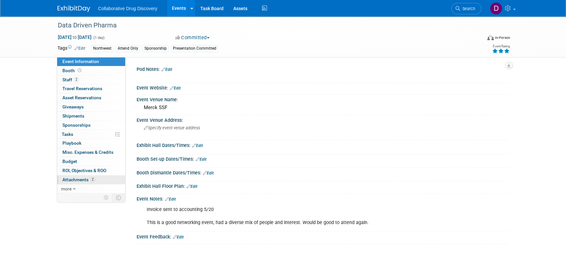
click at [87, 180] on span "Attachments 2" at bounding box center [78, 179] width 33 height 5
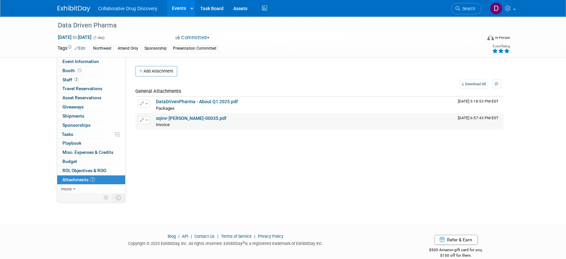
click at [198, 116] on link "sqinv-Daniel-Castro-00035.pdf" at bounding box center [191, 118] width 71 height 5
click at [467, 10] on span "Search" at bounding box center [467, 8] width 15 height 5
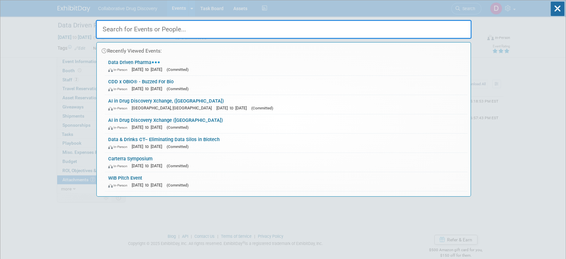
paste input "BVS Biotech Community Event at [GEOGRAPHIC_DATA], [GEOGRAPHIC_DATA]"
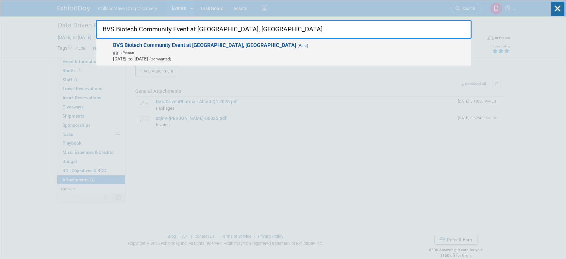
click at [296, 44] on span "(Past)" at bounding box center [302, 45] width 12 height 5
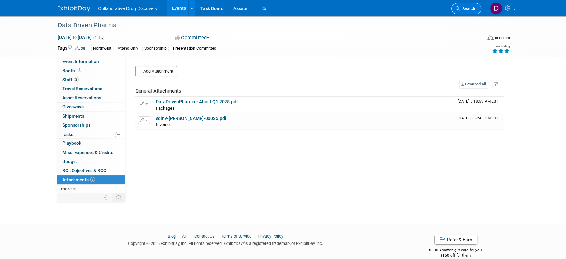
click at [450, 6] on div "Collaborative Drug Discovery Events Add Event Bulk Upload Events Shareable Even…" at bounding box center [283, 8] width 451 height 16
click at [472, 9] on span "Search" at bounding box center [467, 8] width 15 height 5
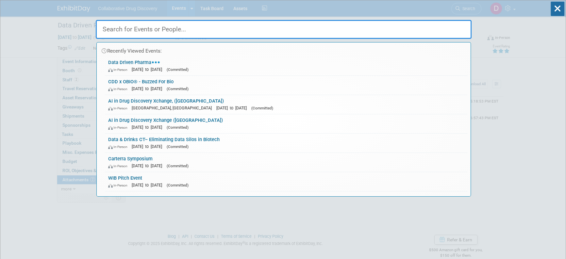
paste input "BVS' Summer Biotech Community Celebration at Tech Square, Cambridge"
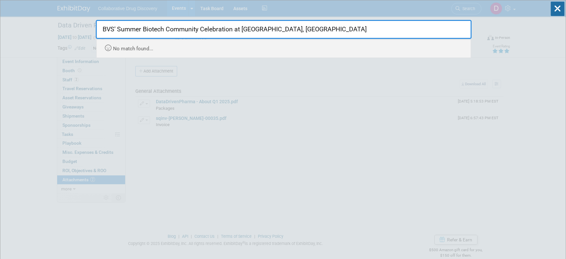
click at [294, 27] on input "BVS' Summer Biotech Community Celebration at Tech Square, Cambridge" at bounding box center [284, 29] width 376 height 19
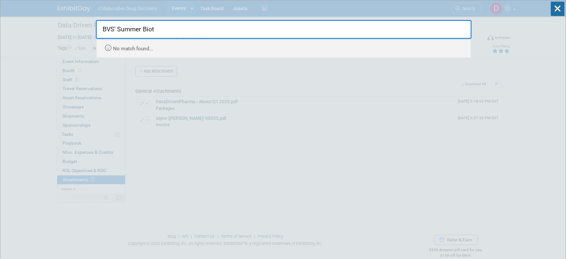
click at [146, 24] on input "BVS' Summer Biot" at bounding box center [284, 29] width 376 height 19
click at [146, 25] on input "BVS' Summer Biot" at bounding box center [284, 29] width 376 height 19
type input "BVS' Summer"
click at [422, 33] on input "BVS' Summer" at bounding box center [284, 29] width 376 height 19
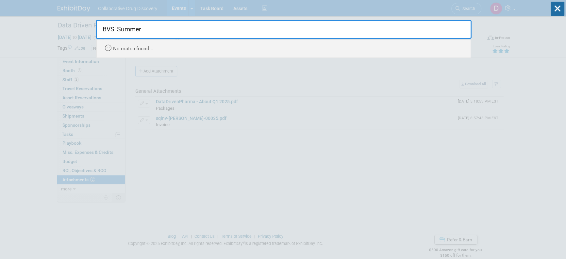
click at [422, 27] on input "BVS' Summer" at bounding box center [284, 29] width 376 height 19
click at [422, 28] on input "BVS' Summer" at bounding box center [284, 29] width 376 height 19
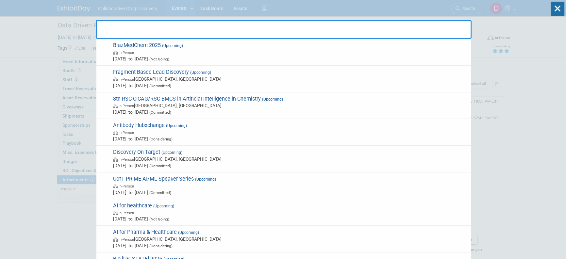
paste input "LRIG-[GEOGRAPHIC_DATA]: Robots & Rooftops"
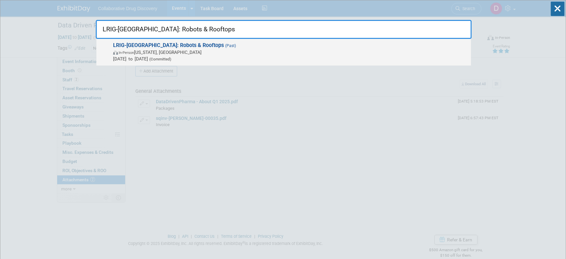
type input "LRIG-NYC: Robots & Rooftops"
click at [221, 52] on span "In-Person New York, NY" at bounding box center [290, 52] width 355 height 7
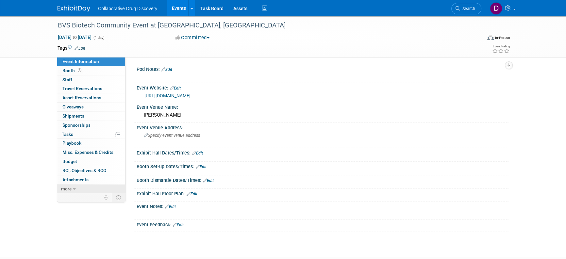
click at [62, 190] on span "more" at bounding box center [66, 188] width 10 height 5
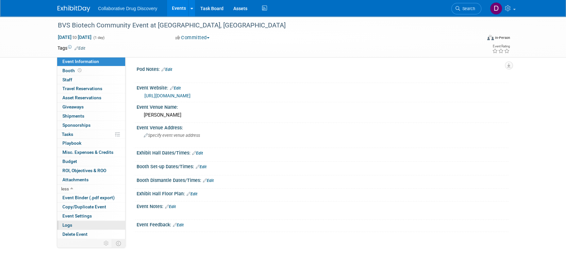
click at [81, 226] on link "Logs" at bounding box center [91, 225] width 68 height 9
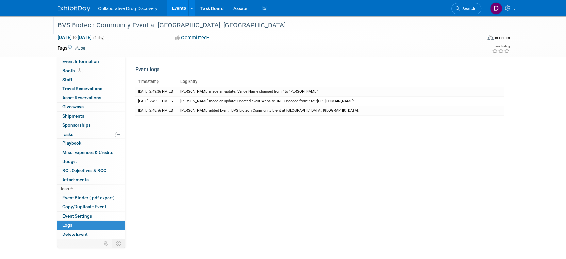
click at [121, 22] on div "BVS Biotech Community Event at [GEOGRAPHIC_DATA], [GEOGRAPHIC_DATA]" at bounding box center [264, 26] width 416 height 12
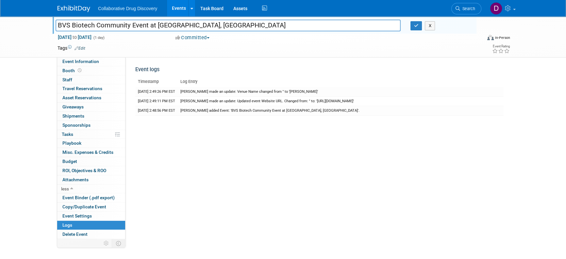
click at [121, 22] on input "BVS Biotech Community Event at [GEOGRAPHIC_DATA], [GEOGRAPHIC_DATA]" at bounding box center [228, 25] width 345 height 11
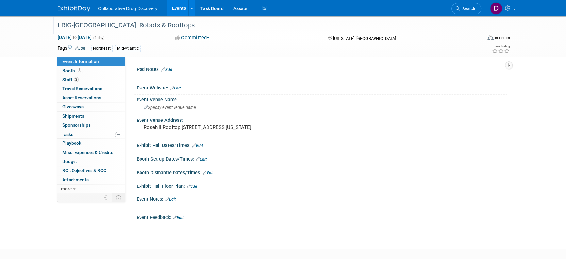
click at [126, 24] on div "LRIG-[GEOGRAPHIC_DATA]: Robots & Rooftops" at bounding box center [264, 26] width 416 height 12
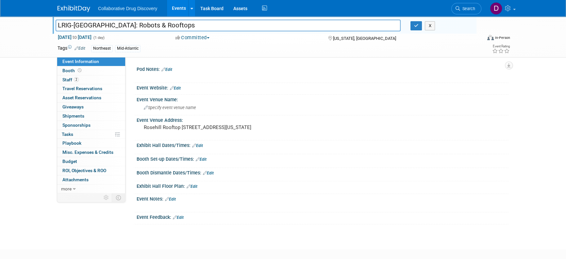
click at [126, 24] on input "LRIG-[GEOGRAPHIC_DATA]: Robots & Rooftops" at bounding box center [228, 25] width 345 height 11
click at [476, 14] on li "Search" at bounding box center [467, 8] width 30 height 16
click at [471, 11] on link "Search" at bounding box center [467, 8] width 30 height 11
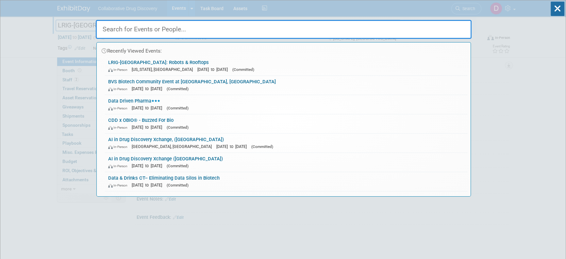
paste input "[GEOGRAPHIC_DATA] in [GEOGRAPHIC_DATA], [US_STATE]"
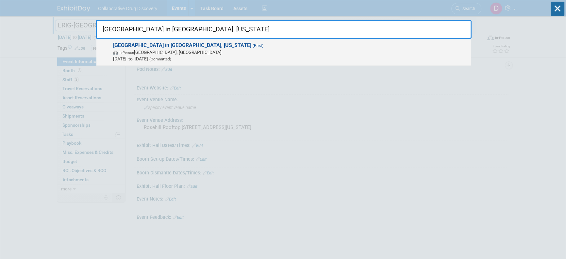
type input "[GEOGRAPHIC_DATA] in [GEOGRAPHIC_DATA], [US_STATE]"
click at [183, 53] on span "In-Person Sunnyvale, CA" at bounding box center [290, 52] width 355 height 7
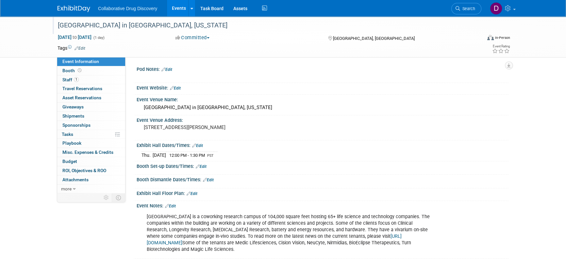
click at [141, 27] on div "[GEOGRAPHIC_DATA] in [GEOGRAPHIC_DATA], [US_STATE]" at bounding box center [264, 26] width 416 height 12
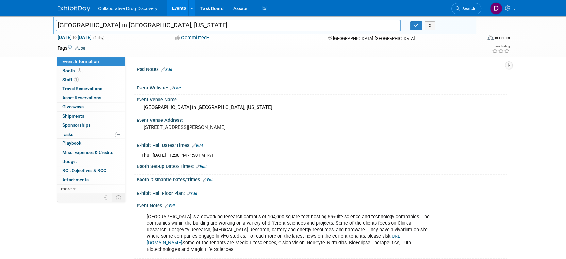
click at [141, 27] on input "[GEOGRAPHIC_DATA] in [GEOGRAPHIC_DATA], [US_STATE]" at bounding box center [228, 25] width 345 height 11
click at [464, 10] on span "Search" at bounding box center [467, 8] width 15 height 5
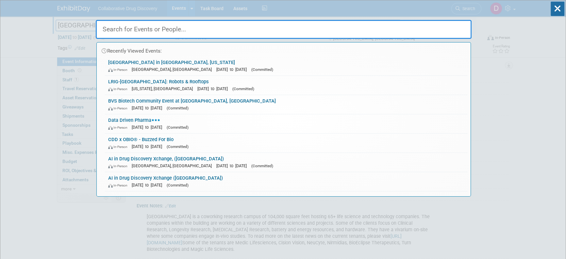
paste input "[MEDICAL_DATA] Drug Discovery and Development Accelerator (CD3A) Biannual Meeti…"
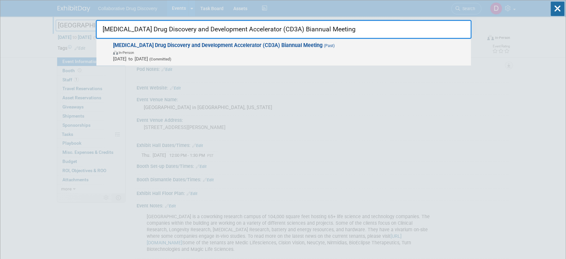
type input "[MEDICAL_DATA] Drug Discovery and Development Accelerator (CD3A) Biannual Meeti…"
click at [234, 49] on span "[MEDICAL_DATA] Drug Discovery and Development Accelerator (CD3A) Biannual Meeti…" at bounding box center [289, 52] width 357 height 20
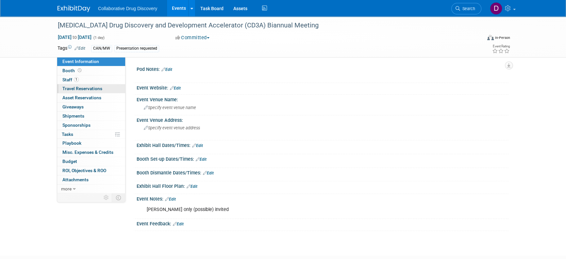
click at [71, 86] on link "0 Travel Reservations 0" at bounding box center [91, 88] width 68 height 9
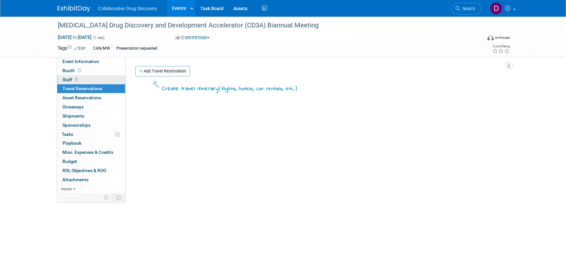
click at [74, 81] on span "1" at bounding box center [76, 79] width 5 height 5
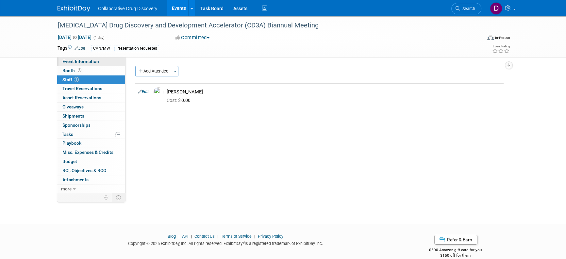
click at [83, 60] on span "Event Information" at bounding box center [80, 61] width 37 height 5
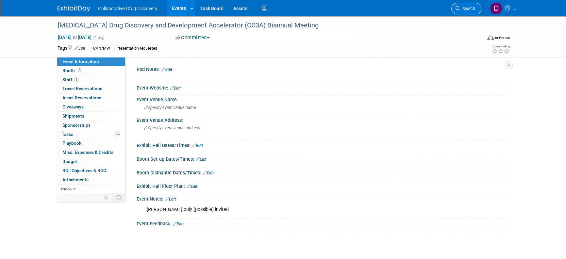
click at [468, 12] on link "Search" at bounding box center [467, 8] width 30 height 11
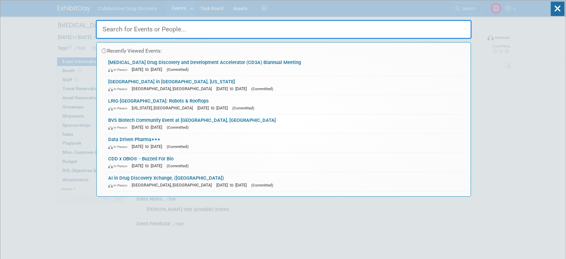
paste input "ACS Fall 2025"
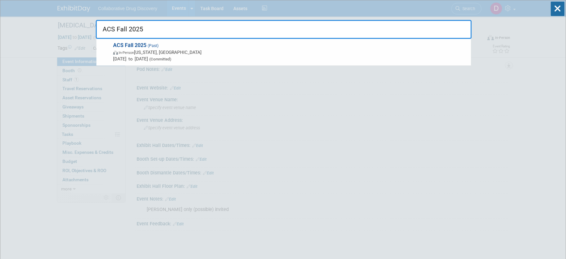
click at [217, 58] on span "Aug 17, 2025 to Aug 21, 2025 (Committed)" at bounding box center [290, 59] width 355 height 7
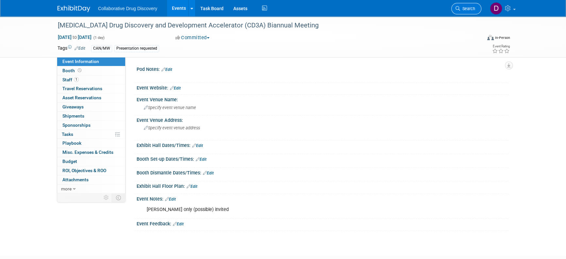
click at [475, 7] on span "Search" at bounding box center [467, 8] width 15 height 5
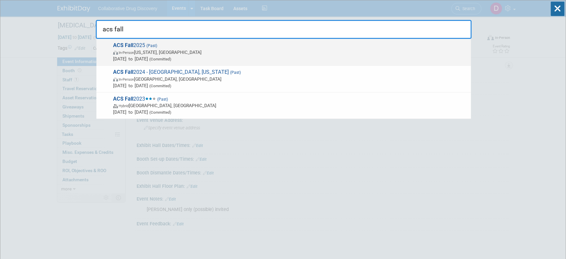
type input "acs fall"
click at [167, 52] on span "In-Person Washington, DC" at bounding box center [290, 52] width 355 height 7
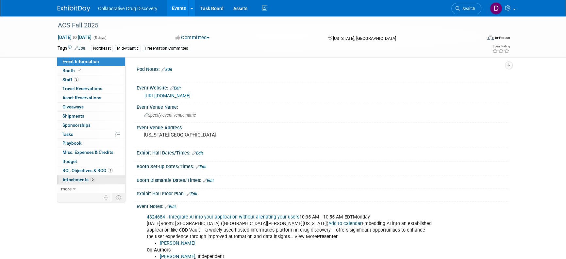
click at [86, 177] on link "5 Attachments 5" at bounding box center [91, 180] width 68 height 9
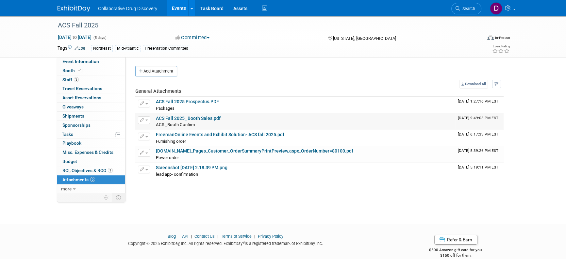
click at [190, 117] on link "ACS Fall 2025_ Booth Sales.pdf" at bounding box center [188, 118] width 65 height 5
click at [98, 61] on span "Event Information" at bounding box center [80, 61] width 37 height 5
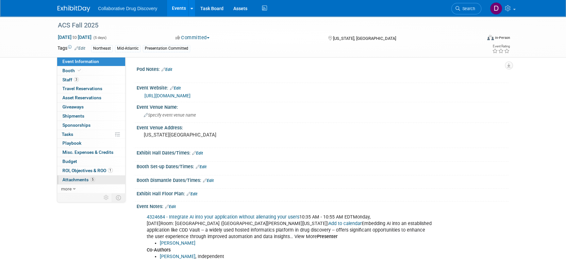
click at [92, 180] on span "5" at bounding box center [92, 179] width 5 height 5
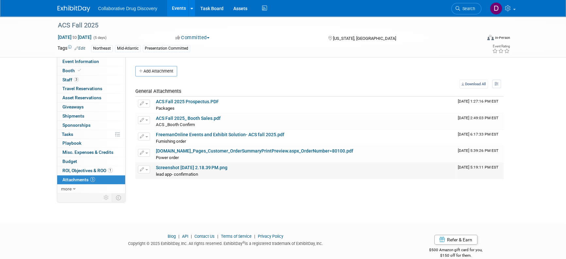
click at [198, 166] on link "Screenshot [DATE] 2.18.39 PM.png" at bounding box center [192, 167] width 72 height 5
click at [216, 133] on link "FreemanOnline Events and Exhibit Solution- ACS fall 2025.pdf" at bounding box center [220, 134] width 129 height 5
click at [190, 153] on link "[DOMAIN_NAME]_Pages_Customer_OrderSummaryPrintPreview.aspx_OrderNumber=80100.pdf" at bounding box center [255, 150] width 198 height 5
click at [473, 9] on span "Search" at bounding box center [467, 8] width 15 height 5
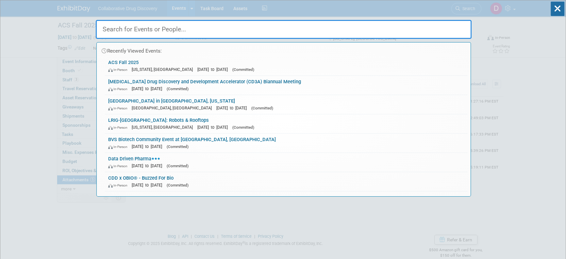
paste input "Nucleate Summit"
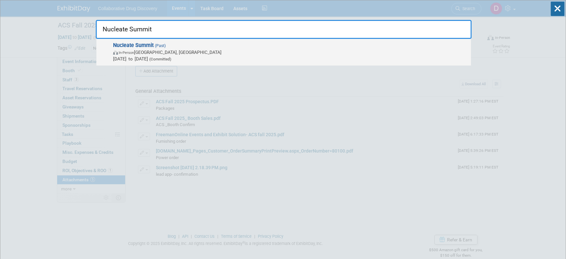
type input "Nucleate Summit"
click at [202, 49] on span "In-Person Boston, MA" at bounding box center [290, 52] width 355 height 7
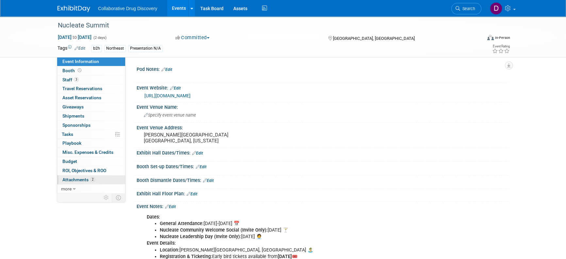
click at [93, 181] on span "2" at bounding box center [92, 179] width 5 height 5
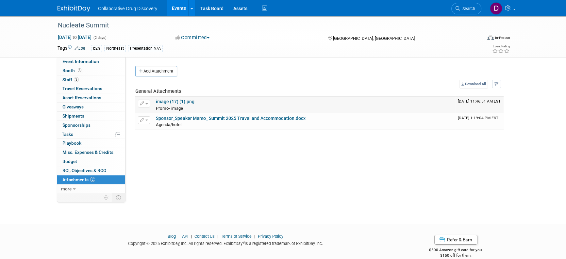
click at [170, 101] on link "image (17) (1).png" at bounding box center [175, 101] width 39 height 5
click at [466, 7] on span "Search" at bounding box center [467, 8] width 15 height 5
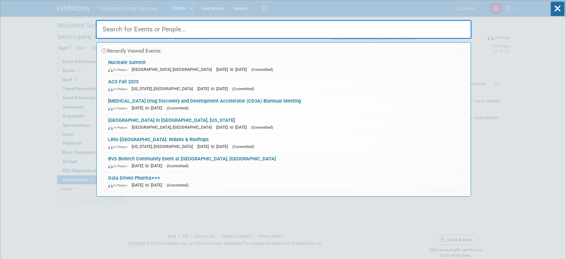
paste input "Innovation Factory - Summer Social"
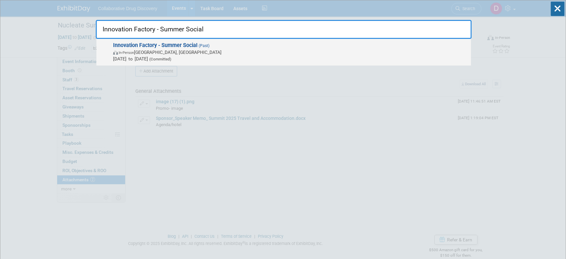
type input "Innovation Factory - Summer Social"
click at [162, 57] on span "[DATE] to [DATE] (Committed)" at bounding box center [290, 59] width 355 height 7
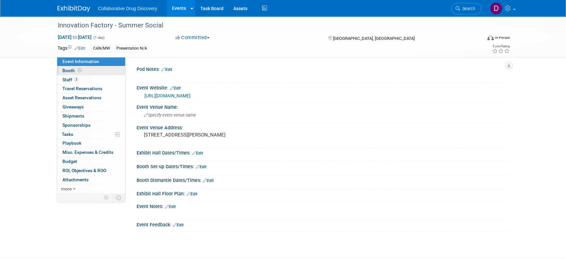
click at [101, 74] on link "Booth" at bounding box center [91, 70] width 68 height 9
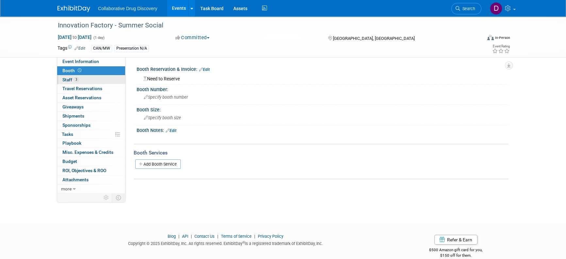
click at [98, 77] on link "3 Staff 3" at bounding box center [91, 80] width 68 height 9
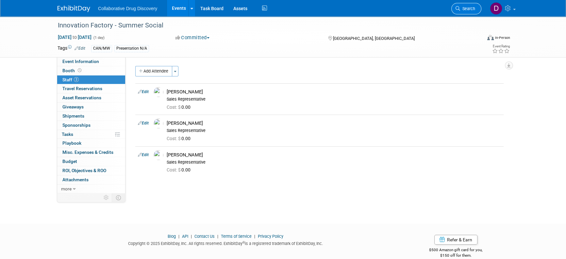
click at [466, 11] on link "Search" at bounding box center [467, 8] width 30 height 11
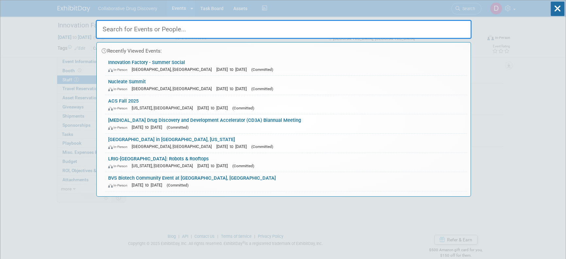
paste input "UCSF Lab Managers' Resource Group Supplier Event"
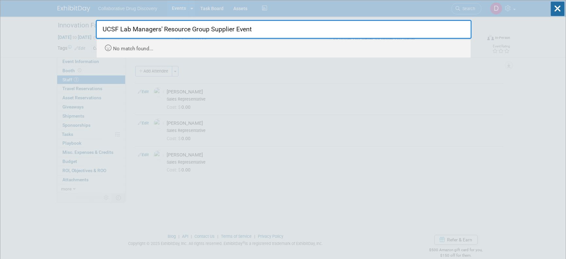
drag, startPoint x: 258, startPoint y: 28, endPoint x: 159, endPoint y: 28, distance: 99.4
click at [159, 28] on input "UCSF Lab Managers' Resource Group Supplier Event" at bounding box center [284, 29] width 376 height 19
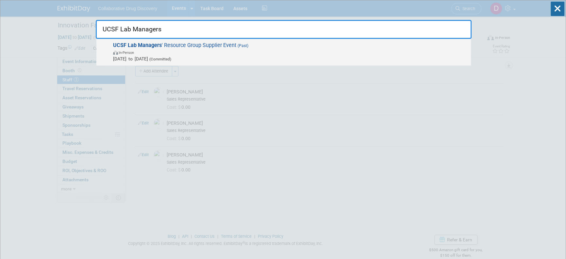
type input "UCSF Lab Managers"
click at [165, 54] on span "In-Person" at bounding box center [290, 52] width 355 height 7
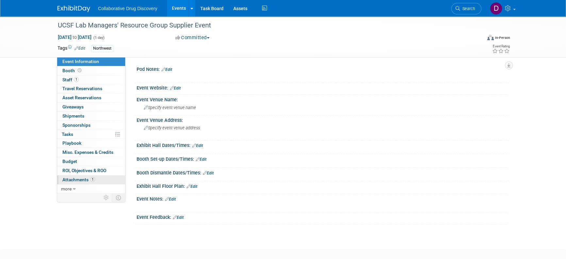
click at [90, 182] on span "Attachments 1" at bounding box center [78, 179] width 33 height 5
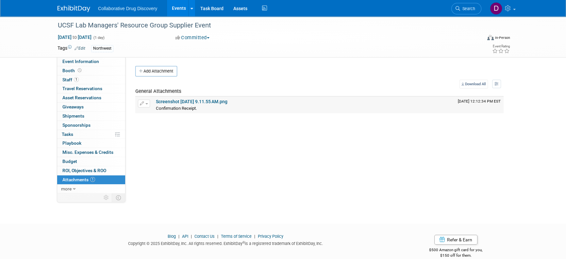
click at [175, 102] on link "Screenshot 2025-08-05 at 9.11.55 AM.png" at bounding box center [192, 101] width 72 height 5
click at [460, 11] on link "Search" at bounding box center [467, 8] width 30 height 11
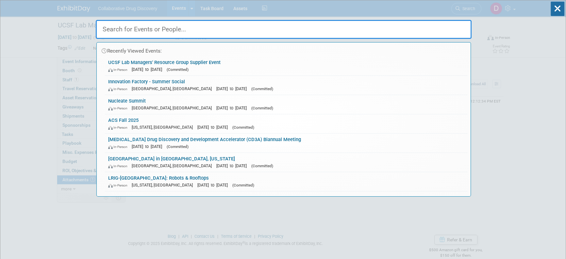
paste input "Nucleate: Made in [GEOGRAPHIC_DATA], Built for the World: Science, Startups & O…"
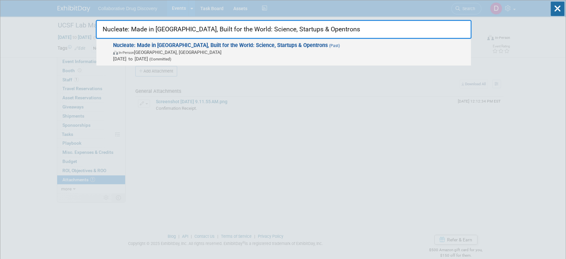
type input "Nucleate: Made in [GEOGRAPHIC_DATA], Built for the World: Science, Startups & O…"
click at [196, 46] on strong "Nucleate: Made in [GEOGRAPHIC_DATA], Built for the World: Science, Startups & O…" at bounding box center [220, 45] width 215 height 6
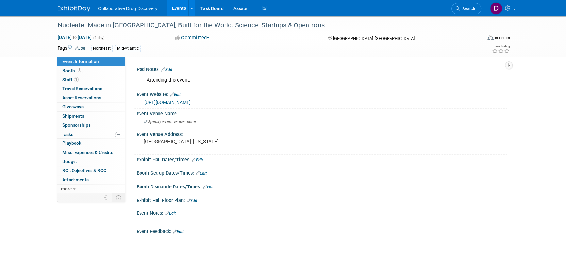
click at [177, 102] on link "[URL][DOMAIN_NAME]" at bounding box center [168, 102] width 46 height 5
click at [468, 12] on link "Search" at bounding box center [467, 8] width 30 height 11
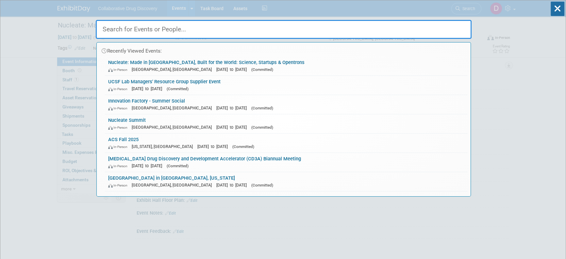
paste input "Computational Medicinal Chemistry School"
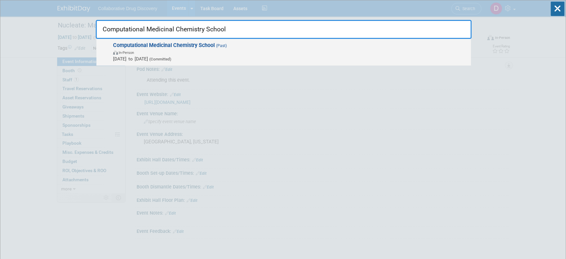
type input "Computational Medicinal Chemistry School"
click at [151, 59] on span "[DATE] to [DATE] (Committed)" at bounding box center [290, 59] width 355 height 7
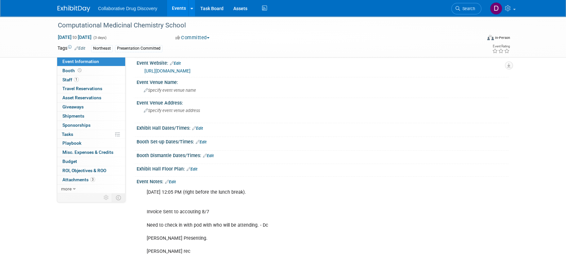
scroll to position [73, 0]
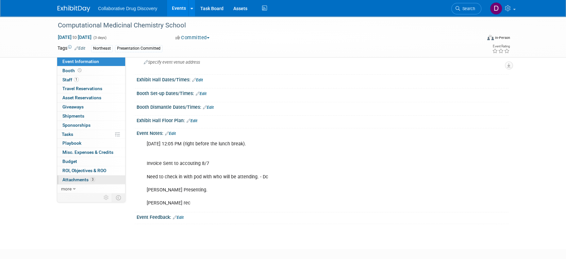
click at [104, 182] on link "3 Attachments 3" at bounding box center [91, 180] width 68 height 9
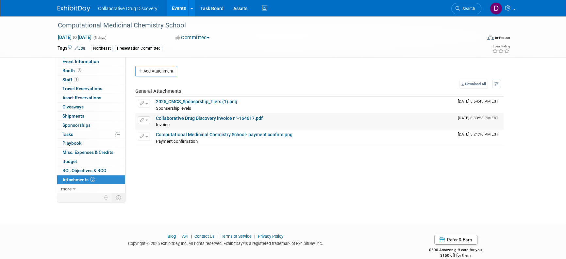
click at [186, 116] on div "Collaborative Drug Discovery invoice n°-164617.pdf" at bounding box center [304, 119] width 297 height 6
click at [183, 118] on link "Collaborative Drug Discovery invoice n°-164617.pdf" at bounding box center [209, 118] width 107 height 5
click at [466, 9] on span "Search" at bounding box center [467, 8] width 15 height 5
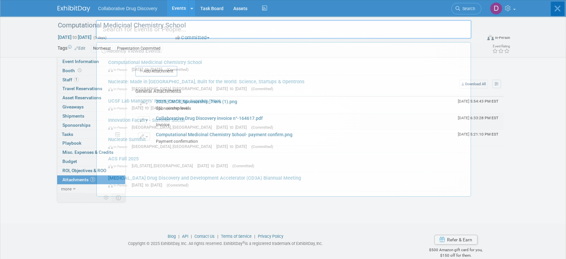
paste input "2025 NIH Research Festival Vendor Exhibit"
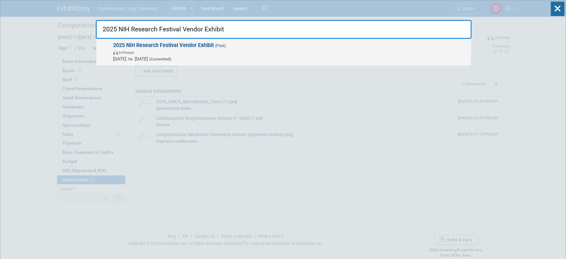
type input "2025 NIH Research Festival Vendor Exhibit"
click at [171, 43] on strong "2025 NIH Research Festival Vendor Exhibit" at bounding box center [163, 45] width 101 height 6
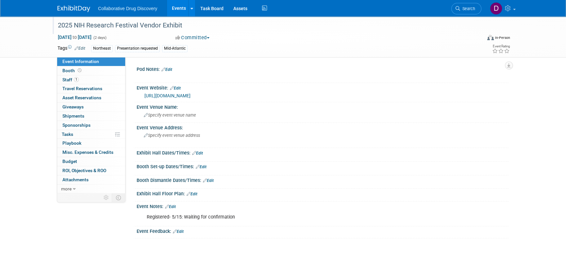
click at [122, 27] on div "2025 NIH Research Festival Vendor Exhibit" at bounding box center [264, 26] width 416 height 12
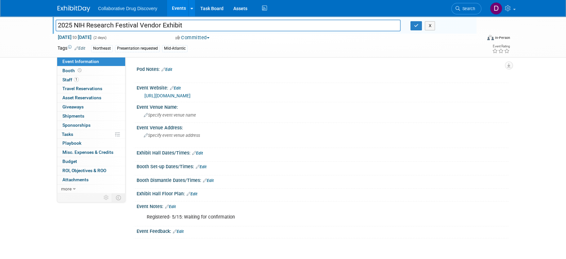
click at [122, 27] on input "2025 NIH Research Festival Vendor Exhibit" at bounding box center [228, 25] width 345 height 11
click at [471, 10] on span "Search" at bounding box center [467, 8] width 15 height 5
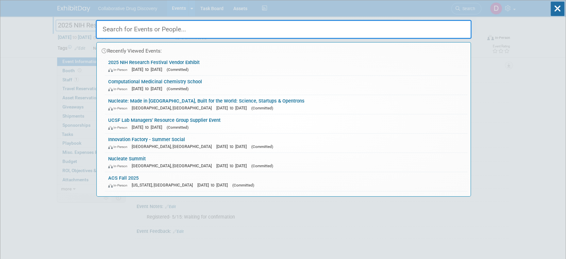
paste input "16th World Bispecifics Summit 2025"
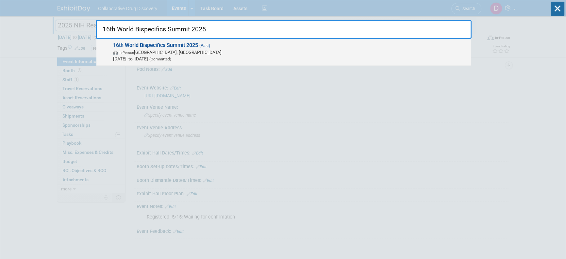
type input "16th World Bispecifics Summit 2025"
click at [146, 54] on span "In-Person Cambridge, MA" at bounding box center [290, 52] width 355 height 7
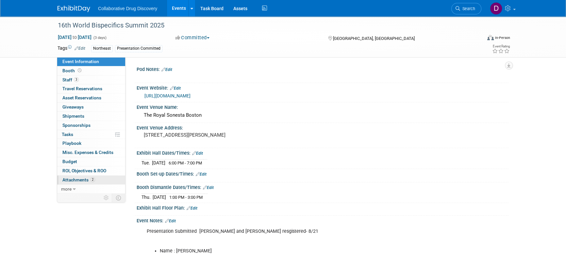
click at [90, 176] on link "2 Attachments 2" at bounding box center [91, 180] width 68 height 9
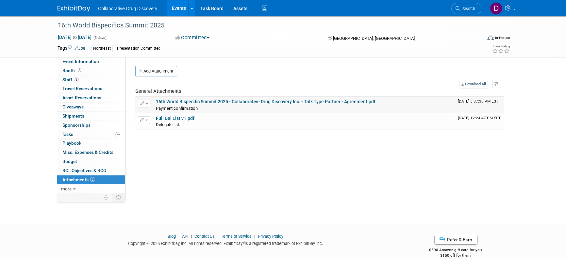
click at [195, 103] on link "16th World Bispecific Summit 2025 - Collaborative Drug Discovery Inc. - Talk Ty…" at bounding box center [266, 101] width 220 height 5
click at [466, 6] on link "Search" at bounding box center [467, 8] width 30 height 11
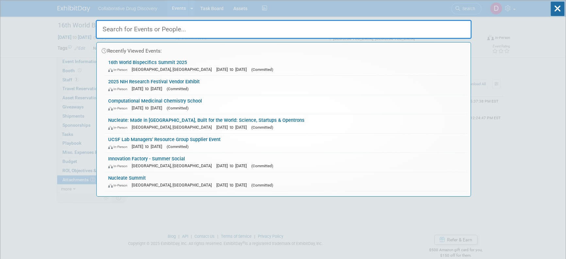
paste input "Gala for a Cure Event - OTCD"
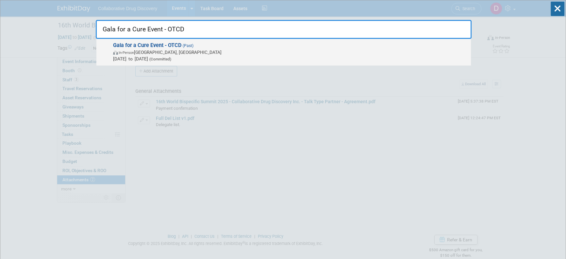
type input "Gala for a Cure Event - OTCD"
click at [233, 60] on span "[DATE] to [DATE] (Committed)" at bounding box center [290, 59] width 355 height 7
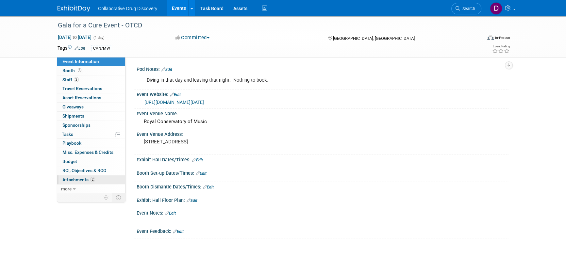
click at [86, 179] on span "Attachments 2" at bounding box center [78, 179] width 33 height 5
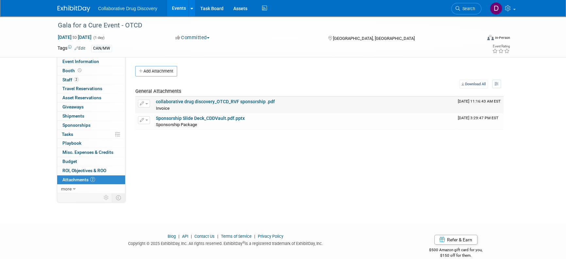
click at [208, 102] on link "collaborative drug discovery_OTCD_RVF sponsorship .pdf" at bounding box center [215, 101] width 119 height 5
click at [473, 9] on span "Search" at bounding box center [467, 8] width 15 height 5
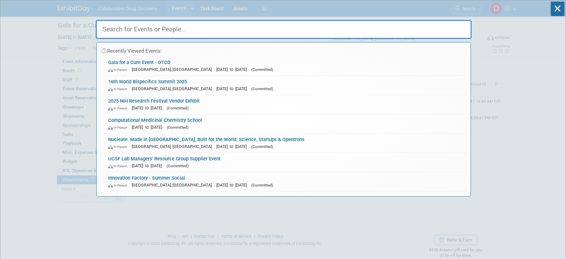
paste input "UofT SpinUp Breakfast Social"
type input "UofT SpinUp Breakfast Social"
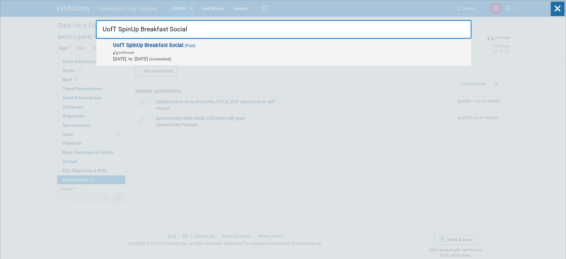
click at [244, 48] on span "UofT SpinUp Breakfast Social (Past) In-Person Sep 16, 2025 to Sep 16, 2025 (Com…" at bounding box center [289, 52] width 357 height 20
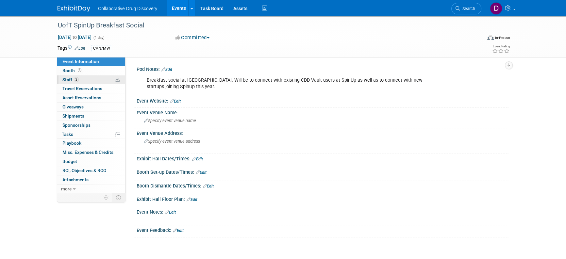
click at [108, 77] on link "2 Staff 2" at bounding box center [91, 80] width 68 height 9
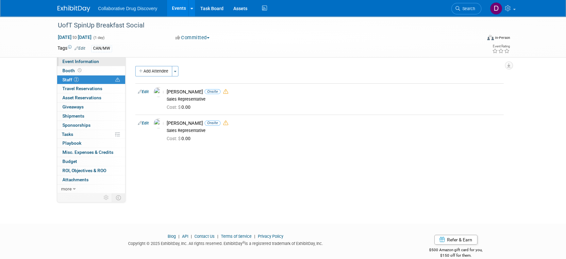
click at [107, 58] on link "Event Information" at bounding box center [91, 61] width 68 height 9
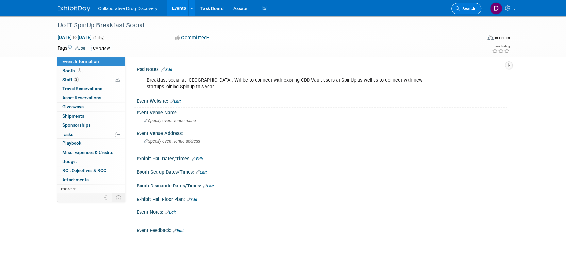
click at [469, 6] on link "Search" at bounding box center [467, 8] width 30 height 11
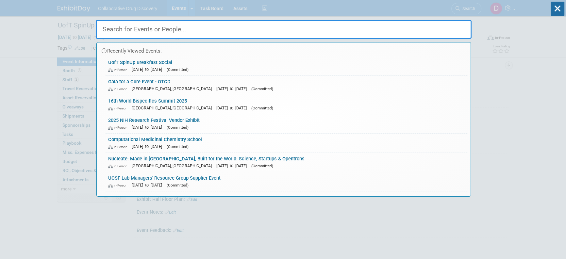
paste input "OBIO’s Annual Public Meeting & Reception 2025"
type input "OBIO’s Annual Public Meeting & Reception 2025"
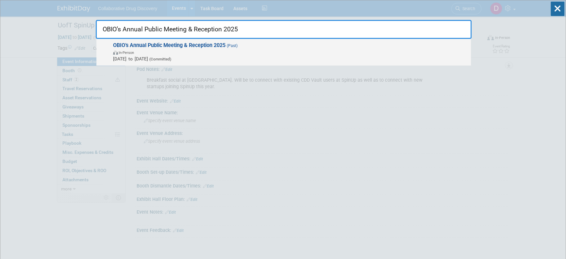
click at [235, 58] on span "[DATE] to [DATE] (Committed)" at bounding box center [290, 59] width 355 height 7
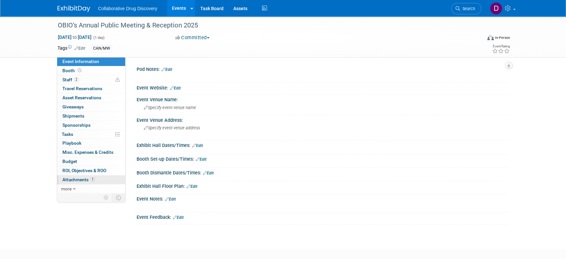
click at [72, 180] on span "Attachments 1" at bounding box center [78, 179] width 33 height 5
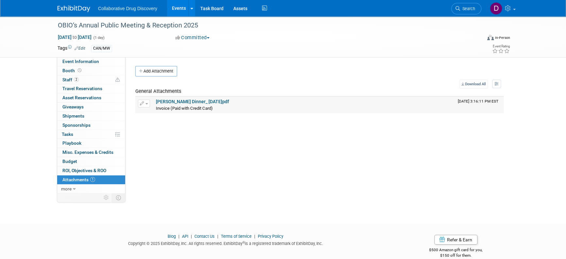
click at [207, 100] on link "OBIO Gala Dinner_ 16th Sept.pdf" at bounding box center [192, 101] width 73 height 5
click at [465, 6] on span "Search" at bounding box center [467, 8] width 15 height 5
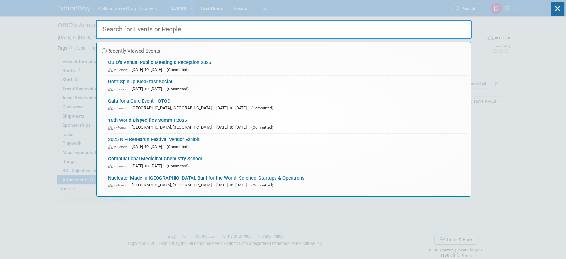
paste input "Biotech X USA 2025"
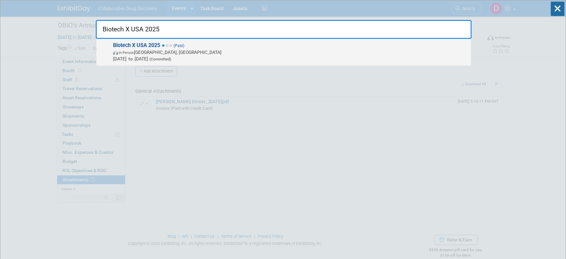
type input "Biotech X USA 2025"
click at [173, 54] on span "In-Person Philadelphia, PA" at bounding box center [290, 52] width 355 height 7
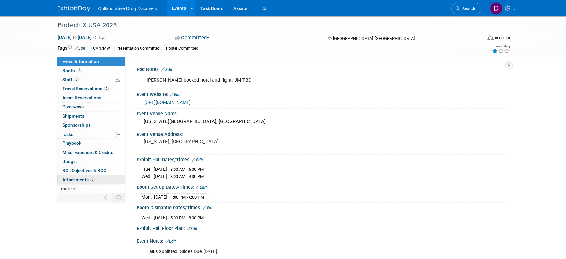
click at [95, 177] on link "8 Attachments 8" at bounding box center [91, 180] width 68 height 9
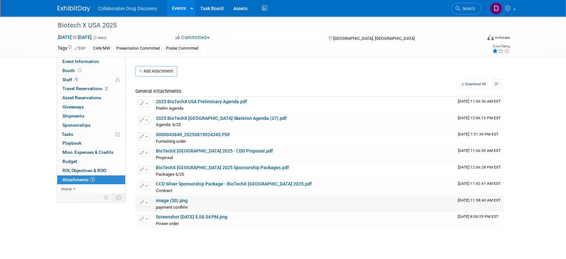
click at [180, 204] on div "payment confirm payment confirm X" at bounding box center [304, 207] width 297 height 7
click at [181, 201] on link "image (50).png" at bounding box center [172, 200] width 32 height 5
click at [183, 184] on link "CCD Silver Sponsorship Package - BioTechX USA 2025.pdf" at bounding box center [234, 183] width 156 height 5
click at [191, 137] on link "9000043849_20250819024345.PDF" at bounding box center [193, 134] width 75 height 5
click at [175, 215] on link "Screenshot 2025-08-18 at 5.08.04 PM.png" at bounding box center [192, 217] width 72 height 5
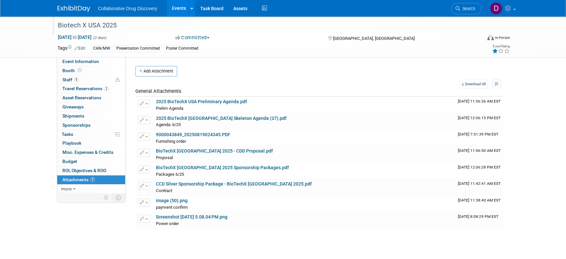
click at [97, 25] on div "Biotech X USA 2025" at bounding box center [264, 26] width 416 height 12
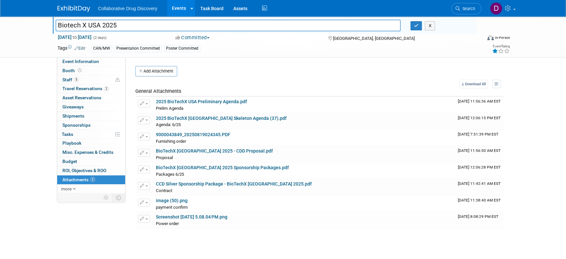
click at [97, 25] on input "Biotech X USA 2025" at bounding box center [228, 25] width 345 height 11
click at [456, 6] on icon at bounding box center [458, 8] width 5 height 5
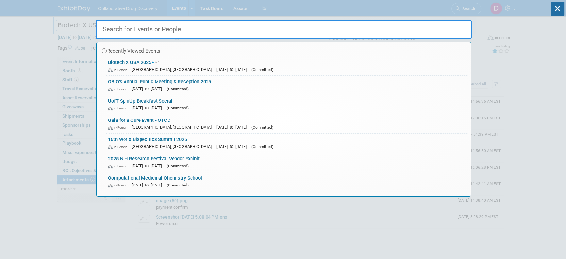
paste input "IC3 Life Science Summit 2025"
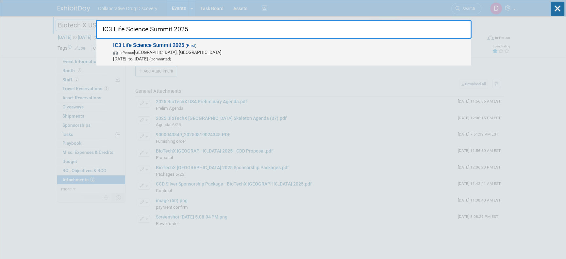
type input "IC3 Life Science Summit 2025"
click at [265, 54] on span "In-Person Dallas, TX" at bounding box center [290, 52] width 355 height 7
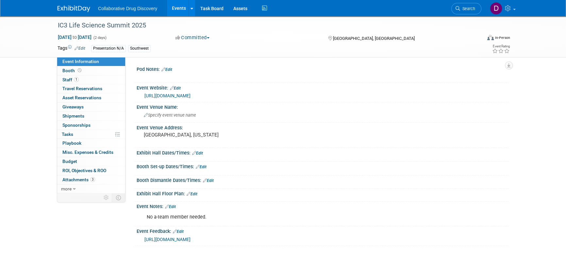
scroll to position [57, 0]
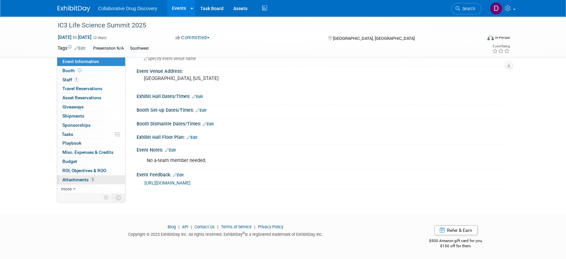
click at [97, 183] on link "3 Attachments 3" at bounding box center [91, 180] width 68 height 9
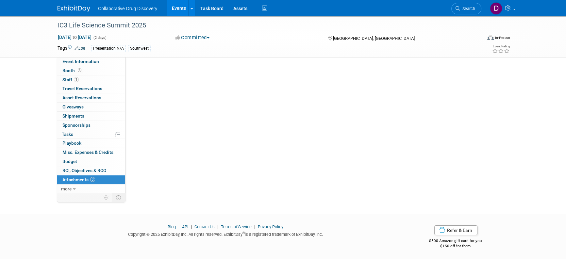
scroll to position [0, 0]
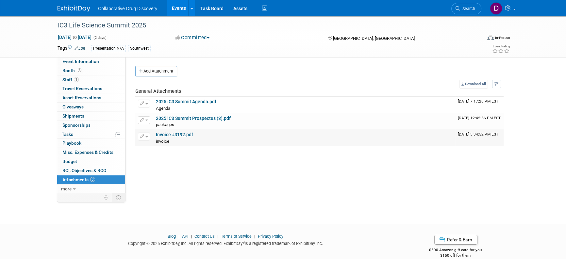
click at [177, 135] on link "Invoice #3192.pdf" at bounding box center [174, 134] width 37 height 5
click at [469, 13] on link "Search" at bounding box center [467, 8] width 30 height 11
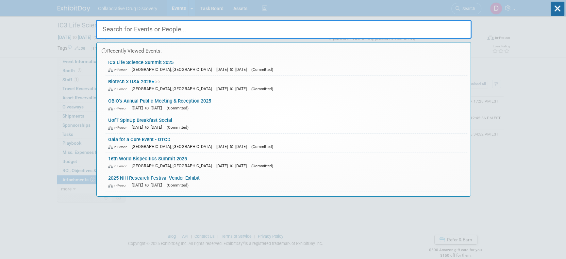
paste input "[GEOGRAPHIC_DATA] - AcceleratorFest"
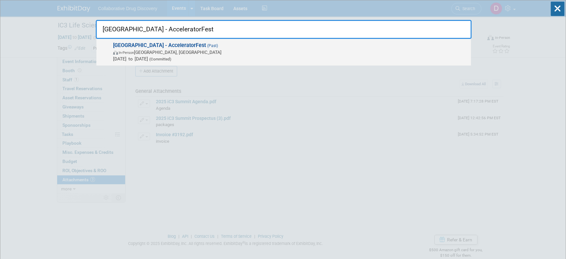
type input "[GEOGRAPHIC_DATA] - AcceleratorFest"
click at [170, 59] on span "Sep 17, 2025 to Sep 17, 2025 (Committed)" at bounding box center [290, 59] width 355 height 7
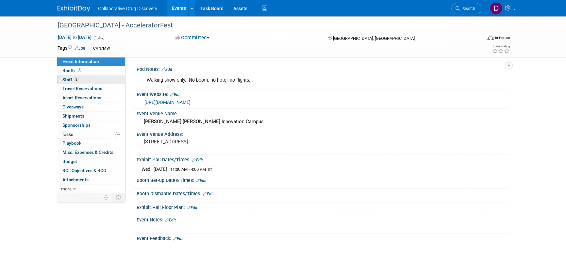
click at [83, 79] on link "2 Staff 2" at bounding box center [91, 80] width 68 height 9
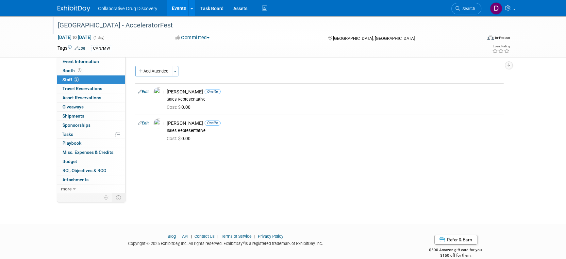
click at [146, 28] on div "University of Toronto - AcceleratorFest" at bounding box center [264, 26] width 416 height 12
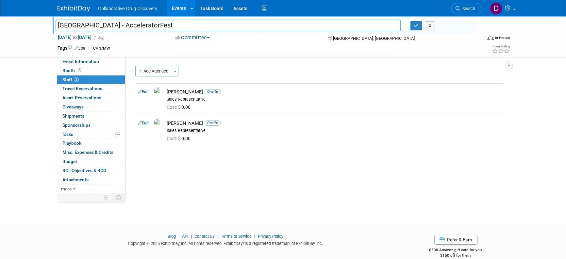
click at [146, 28] on input "University of Toronto - AcceleratorFest" at bounding box center [228, 25] width 345 height 11
click at [467, 1] on li "Search" at bounding box center [467, 8] width 30 height 16
click at [468, 12] on link "Search" at bounding box center [467, 8] width 30 height 11
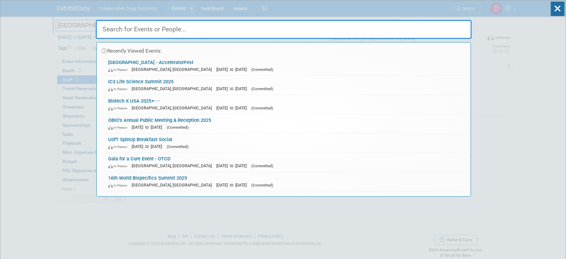
paste input "L&L at MBC"
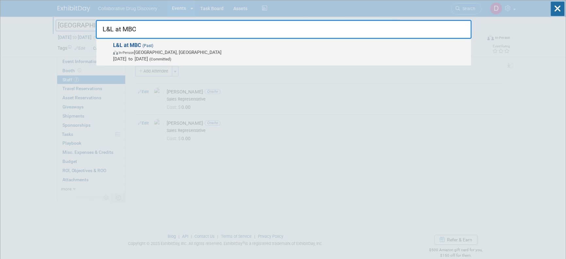
type input "L&L at MBC"
click at [194, 51] on span "In-Person San Carlos, CA" at bounding box center [290, 52] width 355 height 7
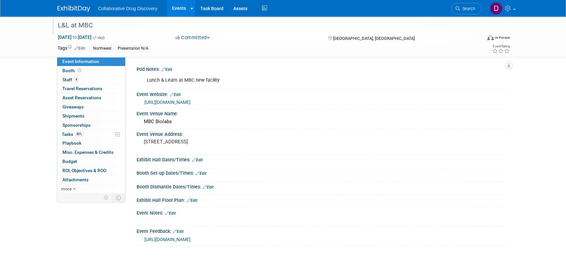
click at [77, 25] on div "L&L at MBC" at bounding box center [264, 26] width 416 height 12
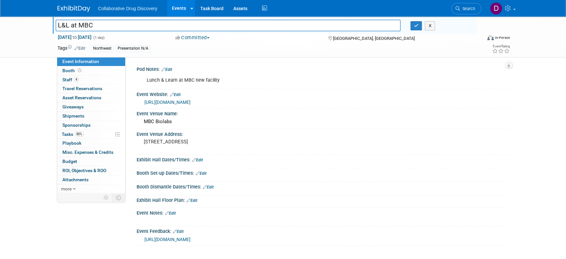
click at [77, 25] on input "L&L at MBC" at bounding box center [228, 25] width 345 height 11
click at [459, 6] on icon at bounding box center [458, 8] width 5 height 5
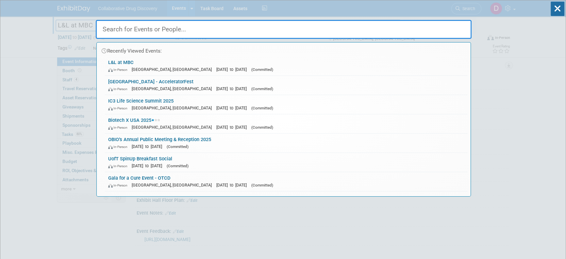
paste input "UofT PRiME AI/ML Speaker Series"
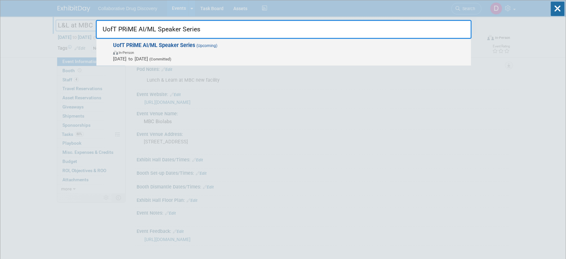
type input "UofT PRiME AI/ML Speaker Series"
click at [260, 54] on span "In-Person" at bounding box center [290, 52] width 355 height 7
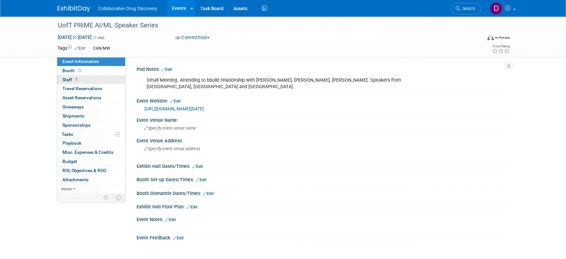
click at [77, 82] on span "Staff 1" at bounding box center [70, 79] width 16 height 5
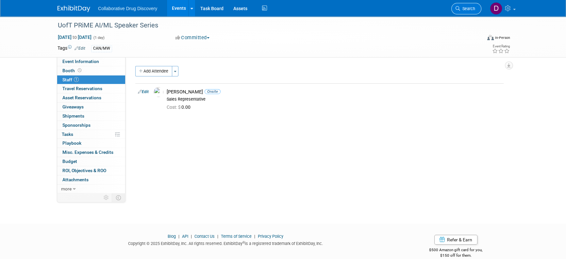
click at [461, 13] on link "Search" at bounding box center [467, 8] width 30 height 11
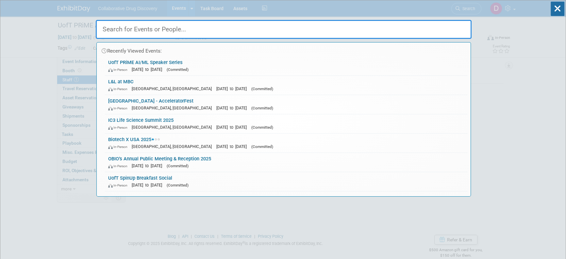
paste input "Discovery On Target"
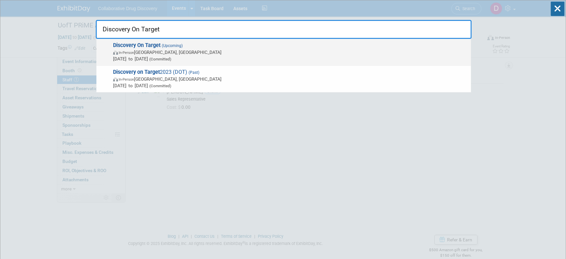
type input "Discovery On Target"
click at [225, 56] on span "[DATE] to [DATE] (Committed)" at bounding box center [290, 59] width 355 height 7
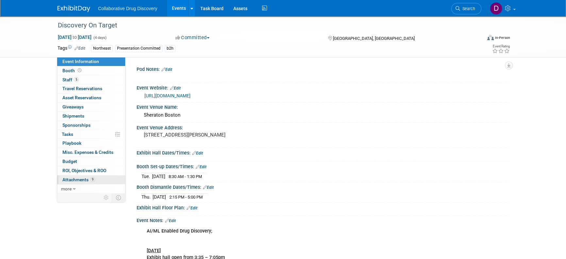
click at [99, 178] on link "9 Attachments 9" at bounding box center [91, 180] width 68 height 9
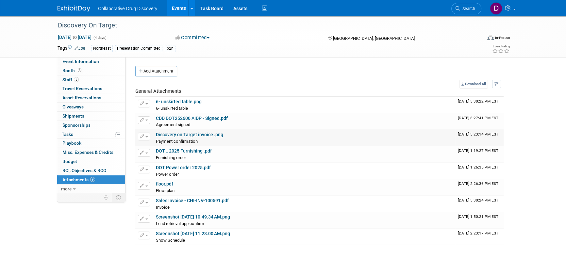
click at [200, 134] on link "Discovery on Target invoice .png" at bounding box center [189, 134] width 67 height 5
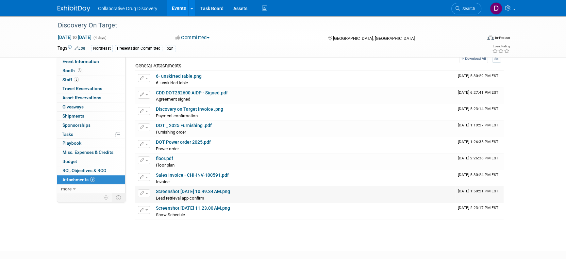
scroll to position [18, 0]
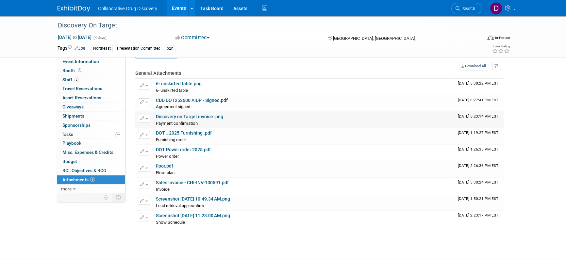
click at [209, 118] on link "Discovery on Target invoice .png" at bounding box center [189, 116] width 67 height 5
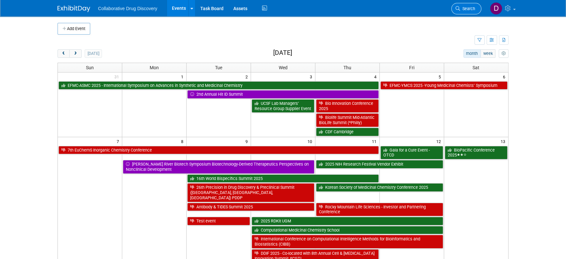
click at [475, 11] on link "Search" at bounding box center [467, 8] width 30 height 11
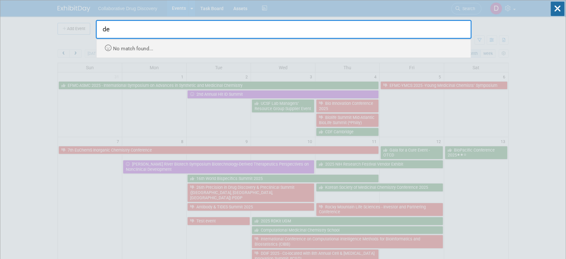
type input "d"
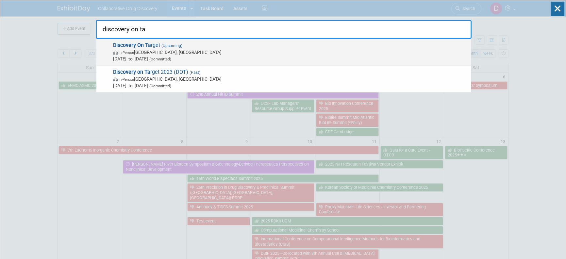
type input "discovery on ta"
click at [227, 56] on span "[DATE] to [DATE] (Committed)" at bounding box center [290, 59] width 355 height 7
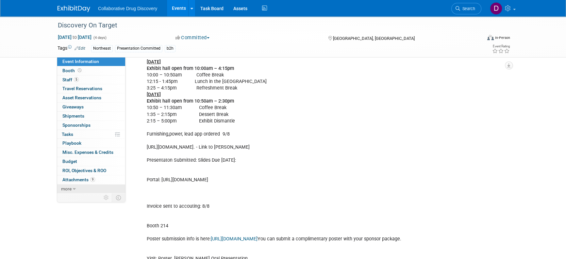
scroll to position [167, 0]
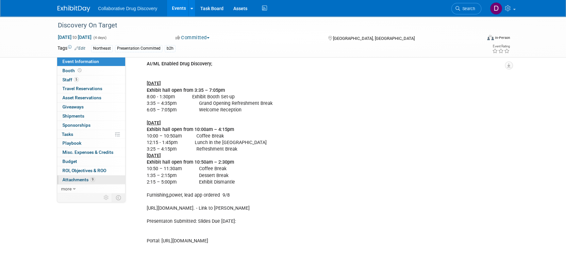
click at [93, 180] on span "9" at bounding box center [92, 179] width 5 height 5
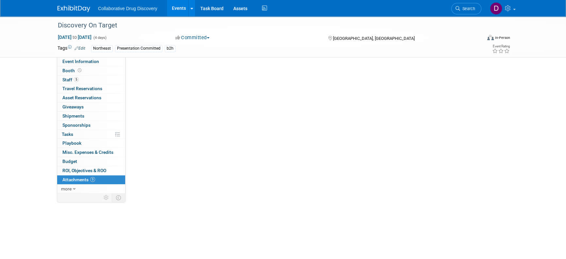
scroll to position [0, 0]
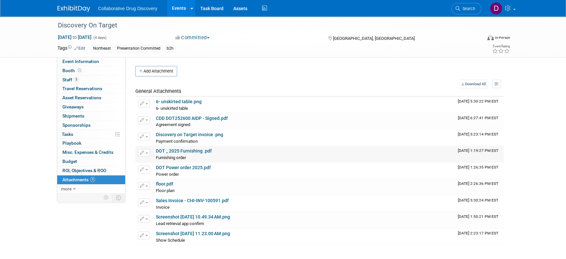
click at [191, 152] on link "DOT _ 2025 Furnishing .pdf" at bounding box center [184, 150] width 56 height 5
click at [186, 168] on link "DOT Power order 2025.pdf" at bounding box center [183, 167] width 55 height 5
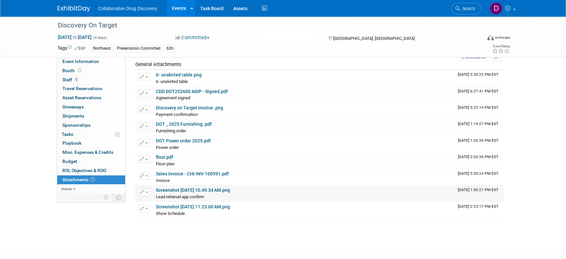
click at [188, 188] on link "Screenshot 2025-09-08 at 10.49.34 AM.png" at bounding box center [193, 190] width 74 height 5
click at [468, 8] on span "Search" at bounding box center [467, 8] width 15 height 5
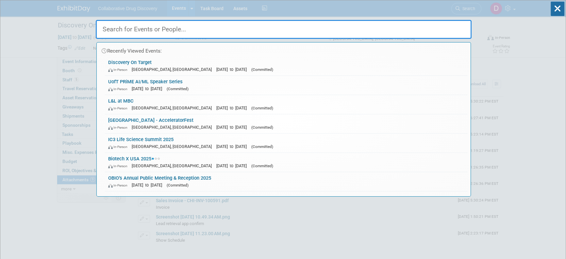
paste input "Innovation Factory - Lions Lair"
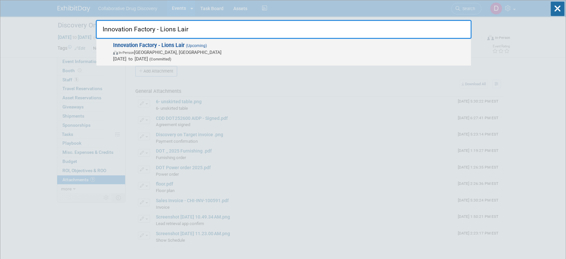
type input "Innovation Factory - Lions Lair"
click at [229, 53] on span "In-Person Oakville, Canada" at bounding box center [290, 52] width 355 height 7
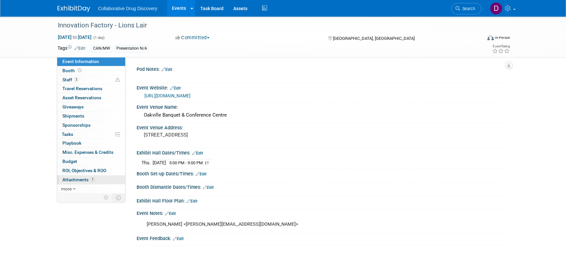
click at [85, 181] on span "Attachments 1" at bounding box center [78, 179] width 33 height 5
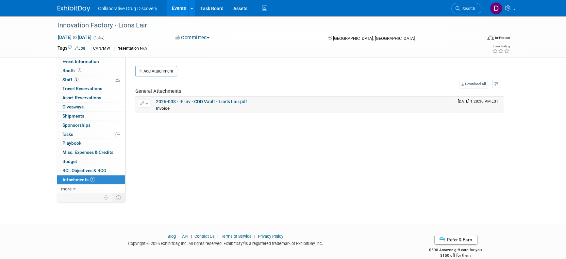
click at [206, 99] on link "2026-038 - IF Inv - CDD Vault - Lion's Lair.pdf" at bounding box center [201, 101] width 91 height 5
click at [471, 12] on link "Search" at bounding box center [467, 8] width 30 height 11
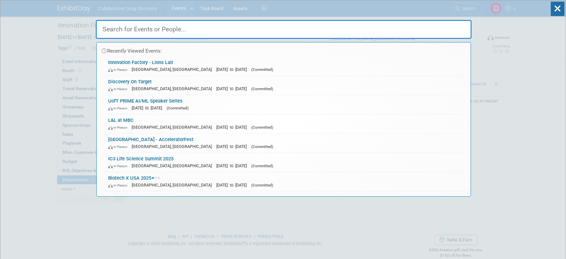
paste input "University of [US_STATE] Drug Discovery Symposium"
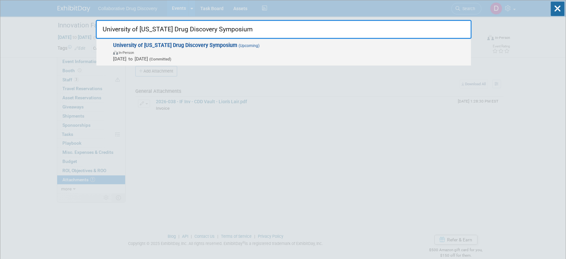
type input "University of [US_STATE] Drug Discovery Symposium"
click at [171, 50] on span "In-Person" at bounding box center [290, 52] width 355 height 7
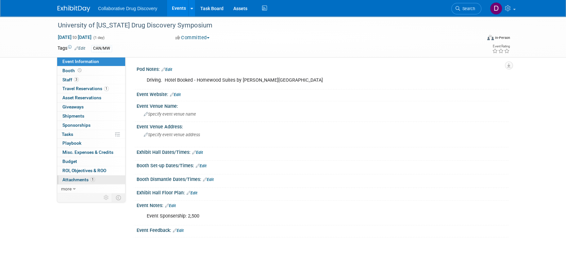
click at [91, 179] on span "1" at bounding box center [92, 179] width 5 height 5
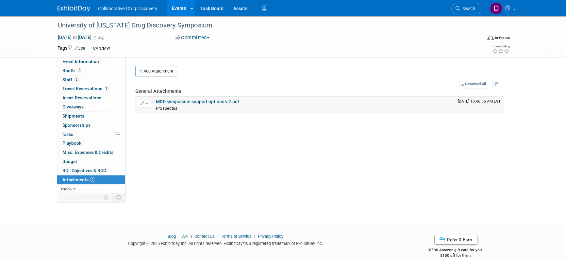
click at [212, 97] on td "MDD symposium support options v.2.pdf Prospectus Prospectus X" at bounding box center [304, 105] width 302 height 16
click at [206, 101] on link "MDD symposium support options v.2.pdf" at bounding box center [197, 101] width 83 height 5
click at [115, 25] on div "University of [US_STATE] Drug Discovery Symposium" at bounding box center [264, 26] width 416 height 12
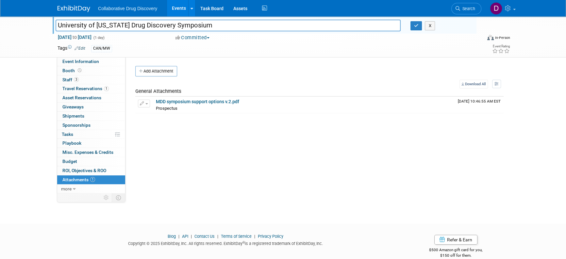
click at [115, 25] on input "University of [US_STATE] Drug Discovery Symposium" at bounding box center [228, 25] width 345 height 11
click at [196, 141] on div "Pod Notes: Edit Driving. Hotel Booked - Homewood Suites by Hilton Ann Arbor X E…" at bounding box center [317, 125] width 383 height 136
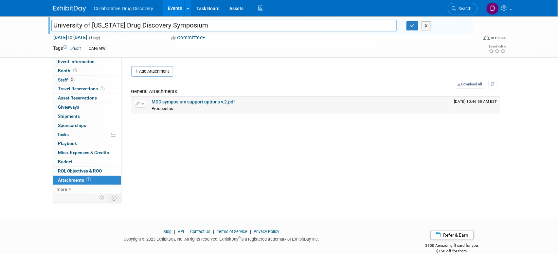
drag, startPoint x: 293, startPoint y: 97, endPoint x: 301, endPoint y: 92, distance: 9.4
click at [293, 97] on td "MDD symposium support options v.2.pdf Prospectus Prospectus X" at bounding box center [300, 105] width 302 height 16
click at [417, 26] on button "button" at bounding box center [412, 25] width 12 height 9
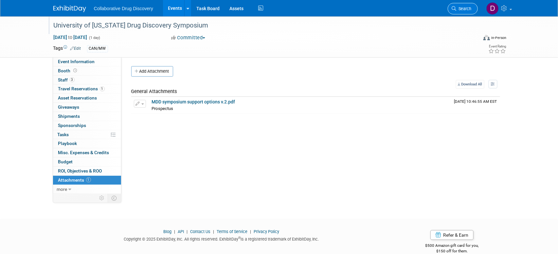
click at [473, 10] on link "Search" at bounding box center [462, 8] width 30 height 11
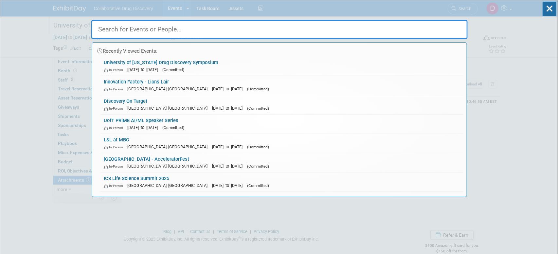
paste input "Discovery & Development/ Drug Discovery US ([GEOGRAPHIC_DATA])2025"
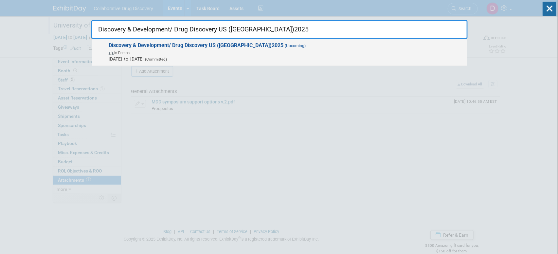
type input "Discovery & Development/ Drug Discovery US ([GEOGRAPHIC_DATA])2025"
click at [170, 46] on strong "Discovery & Development/ Drug Discovery US ([GEOGRAPHIC_DATA])2025" at bounding box center [196, 45] width 175 height 6
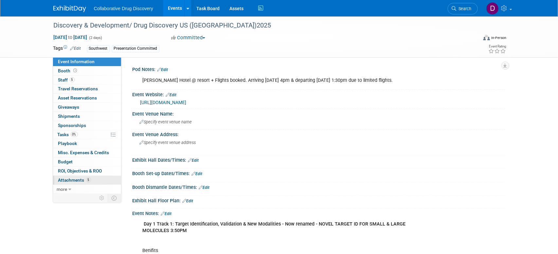
click at [86, 177] on span "Attachments 5" at bounding box center [74, 179] width 33 height 5
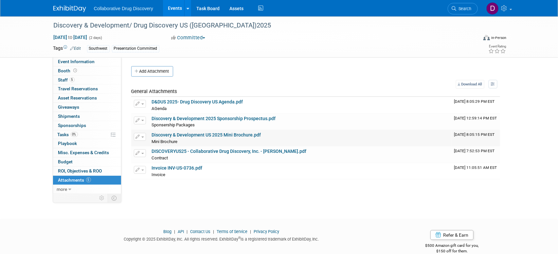
click at [181, 135] on link "Discovery & Development US 2025 Mini Brochure.pdf" at bounding box center [206, 134] width 109 height 5
click at [187, 166] on link "Invoice INV-US-0736.pdf" at bounding box center [177, 167] width 51 height 5
click at [178, 33] on div "Discovery & Development/ Drug Discovery US ([GEOGRAPHIC_DATA])2025" at bounding box center [260, 25] width 424 height 18
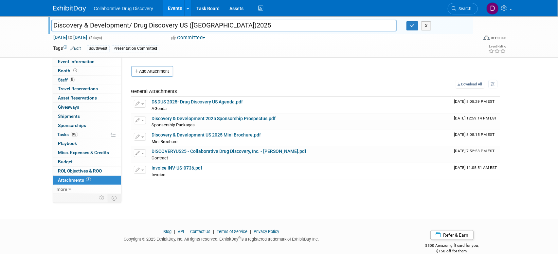
click at [178, 28] on input "Discovery & Development/ Drug Discovery US ([GEOGRAPHIC_DATA])2025" at bounding box center [223, 25] width 345 height 11
click at [81, 59] on span "Event Information" at bounding box center [76, 61] width 37 height 5
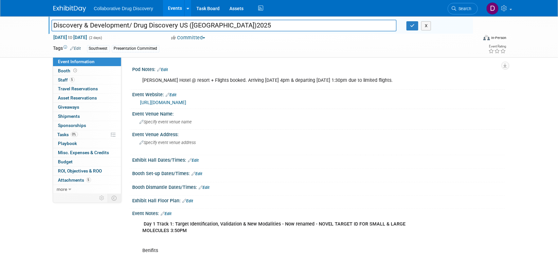
scroll to position [33, 0]
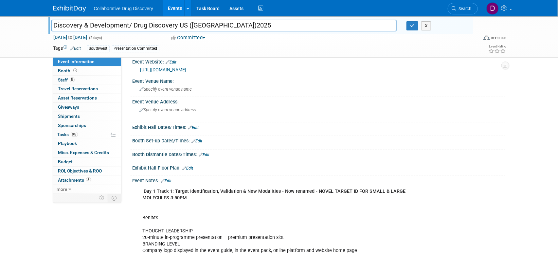
click at [167, 180] on link "Edit" at bounding box center [166, 181] width 11 height 5
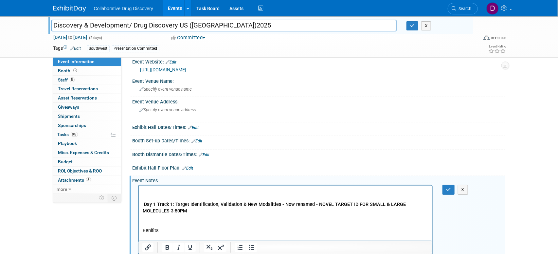
scroll to position [0, 0]
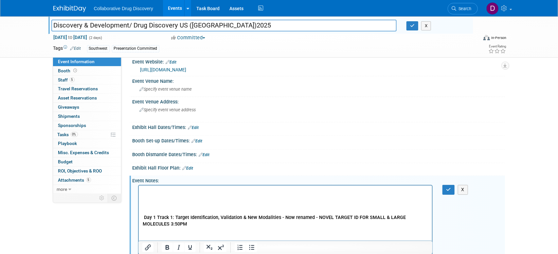
click at [148, 193] on p "Rich Text Area. Press ALT-0 for help." at bounding box center [285, 191] width 286 height 7
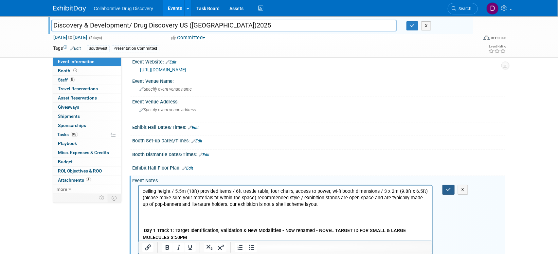
click at [444, 190] on button "button" at bounding box center [448, 189] width 12 height 9
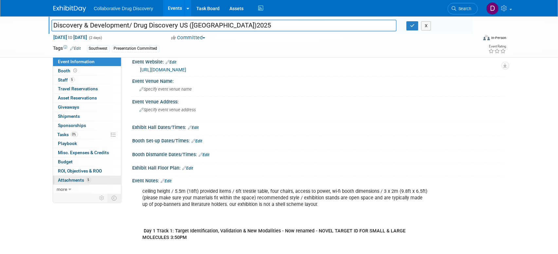
click at [78, 179] on span "Attachments 5" at bounding box center [74, 179] width 33 height 5
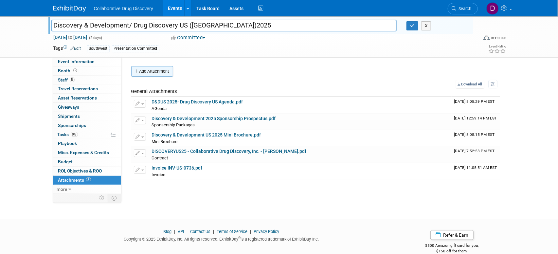
click at [144, 70] on button "Add Attachment" at bounding box center [152, 71] width 42 height 10
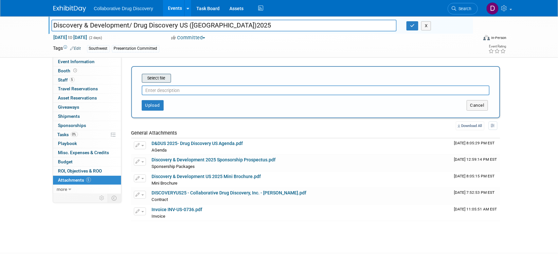
click at [148, 79] on input "file" at bounding box center [132, 78] width 78 height 8
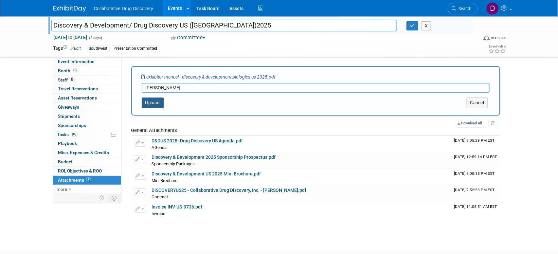
type input "manuel"
click at [154, 101] on button "Upload" at bounding box center [153, 102] width 22 height 10
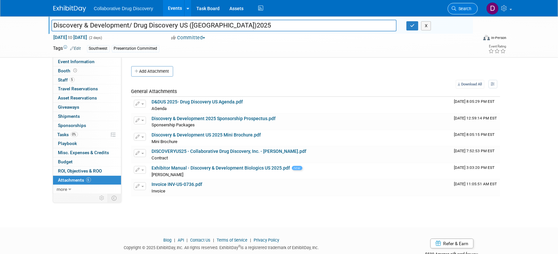
click at [470, 12] on link "Search" at bounding box center [462, 8] width 30 height 11
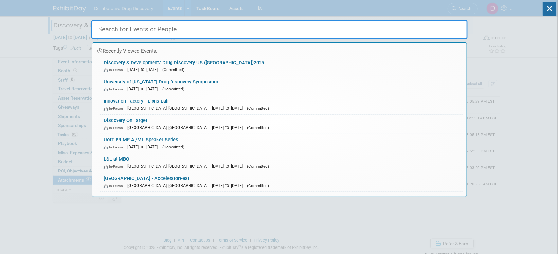
click at [259, 27] on input "text" at bounding box center [279, 29] width 376 height 19
paste input "CBA 2025 Annual Conference"
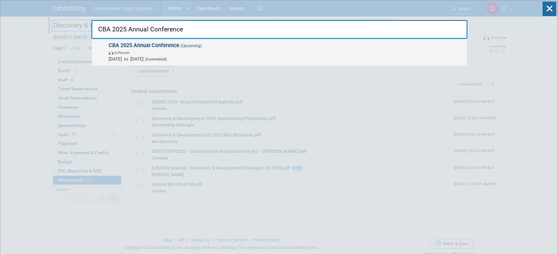
type input "CBA 2025 Annual Conference"
click at [187, 51] on span "In-Person" at bounding box center [286, 52] width 355 height 7
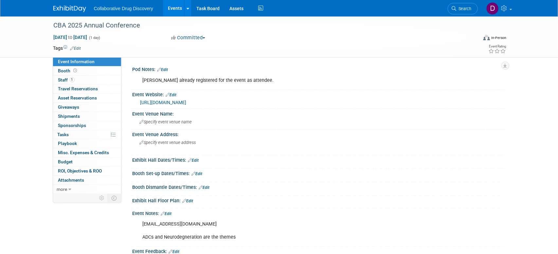
click at [186, 103] on link "[URL][DOMAIN_NAME]" at bounding box center [163, 102] width 46 height 5
click at [454, 9] on icon at bounding box center [454, 8] width 5 height 5
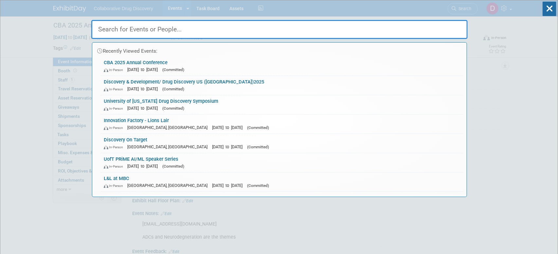
paste input "PLA Paperless Lab Academy"
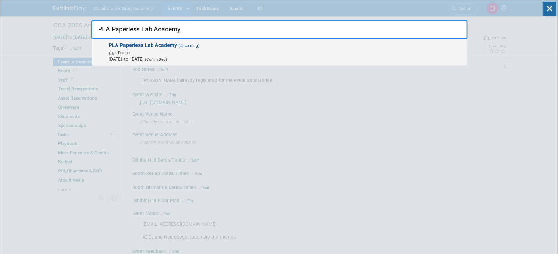
type input "PLA Paperless Lab Academy"
click at [278, 47] on span "PLA Paperless Lab Academy (Upcoming) In-Person Oct 5, 2025 to Oct 7, 2025 (Comm…" at bounding box center [285, 52] width 357 height 20
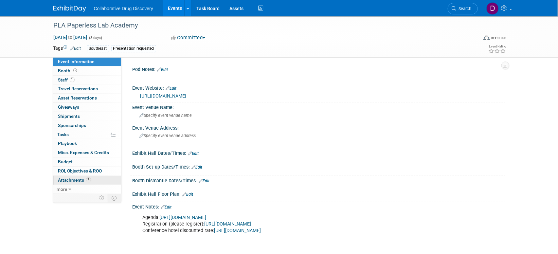
click at [88, 179] on span "2" at bounding box center [88, 179] width 5 height 5
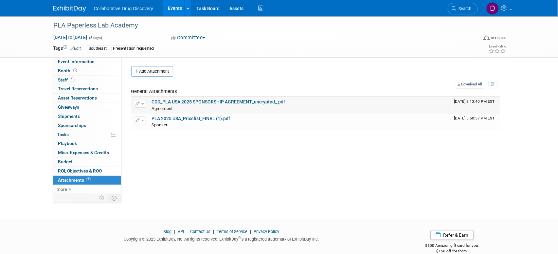
click at [174, 102] on link "CDD_PLA USA 2025 SPONSORSHIP AGREEMENT_encrypted_.pdf" at bounding box center [218, 101] width 133 height 5
click at [170, 117] on link "PLA 2025 USA_Pricelist_FINAL (1).pdf" at bounding box center [191, 118] width 78 height 5
